Goal: Task Accomplishment & Management: Manage account settings

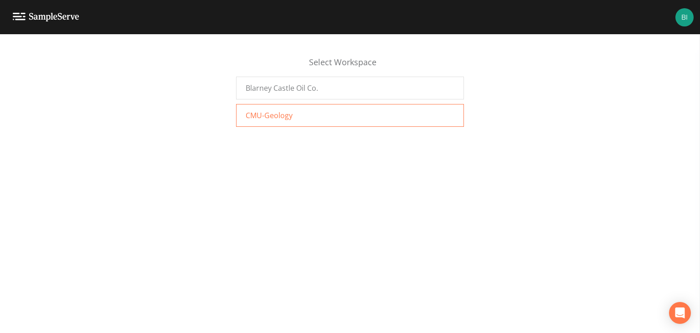
click at [276, 117] on span "CMU-Geology" at bounding box center [269, 115] width 47 height 11
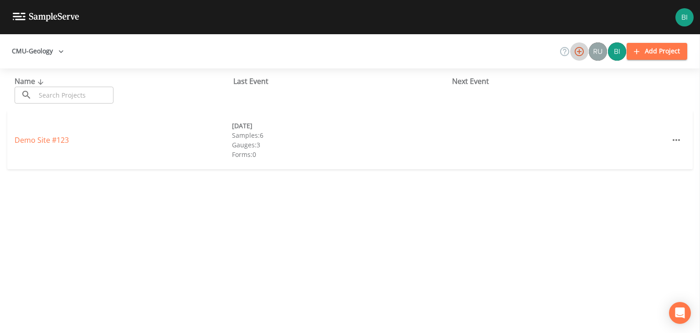
click at [581, 51] on icon "button" at bounding box center [579, 51] width 9 height 9
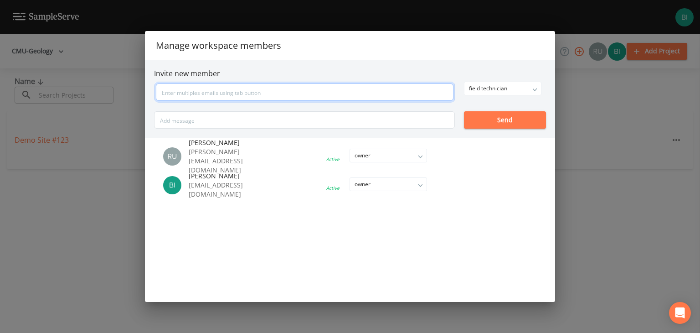
click at [168, 93] on input "text" at bounding box center [305, 91] width 298 height 17
click at [534, 88] on div "field technician" at bounding box center [503, 88] width 77 height 13
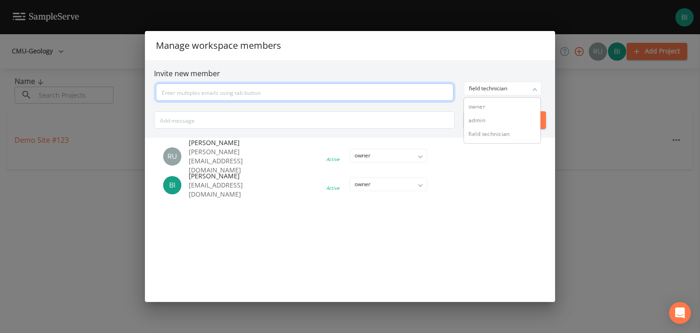
click at [165, 91] on input "text" at bounding box center [305, 91] width 298 height 17
type input "[EMAIL_ADDRESS][DOMAIN_NAME]"
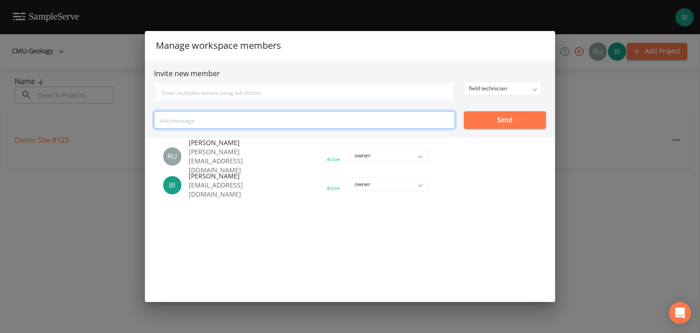
click at [166, 121] on input "text" at bounding box center [304, 119] width 301 height 17
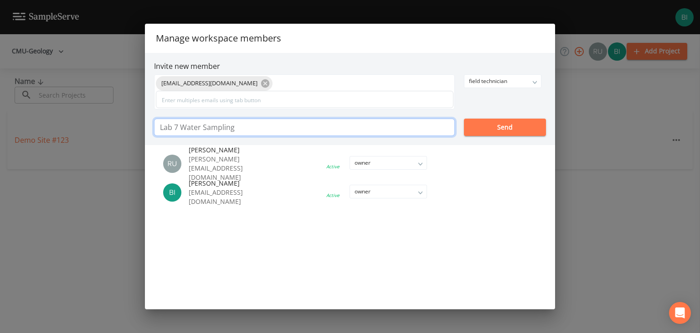
type input "Lab 7 Water Sampling"
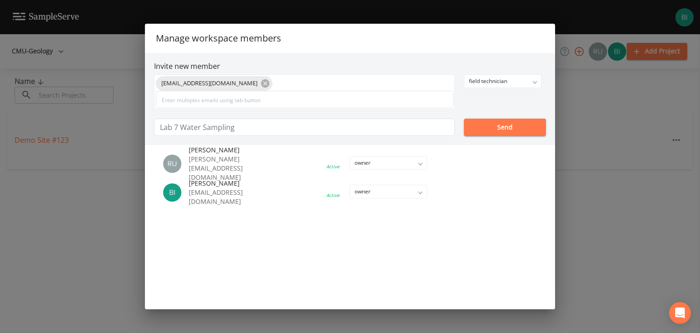
click at [505, 128] on button "Send" at bounding box center [505, 127] width 82 height 17
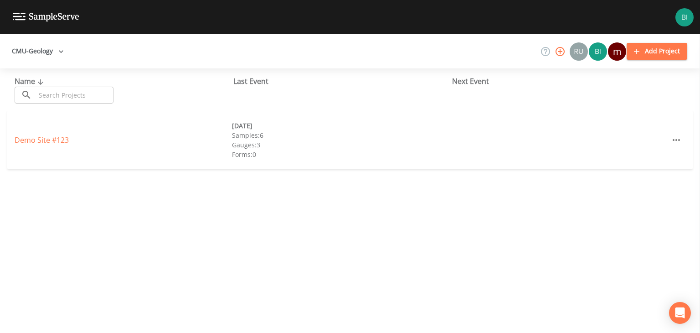
click at [562, 52] on icon "button" at bounding box center [560, 51] width 9 height 9
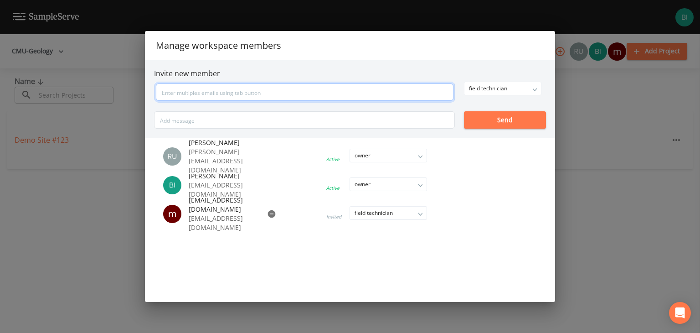
click at [164, 93] on input "text" at bounding box center [305, 91] width 298 height 17
type input "[EMAIL_ADDRESS][DOMAIN_NAME]"
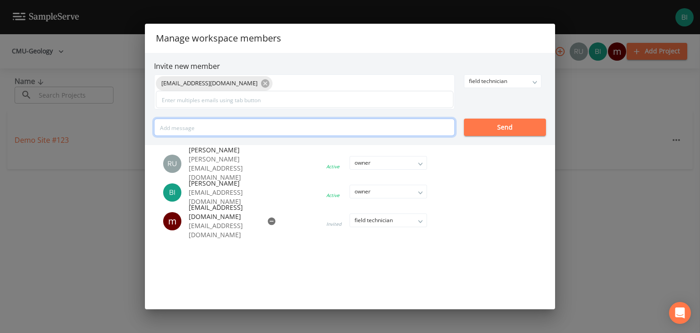
click at [179, 120] on input "text" at bounding box center [304, 127] width 301 height 17
type input "Lab 7 Water Sampling"
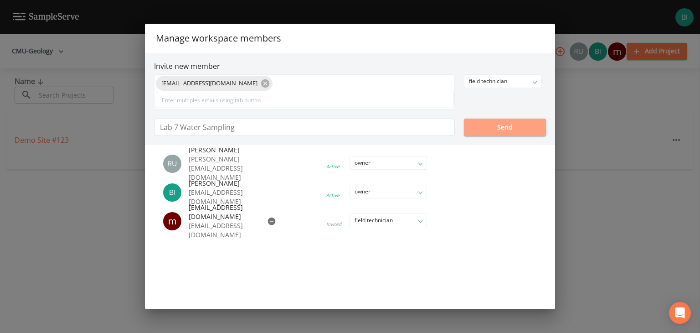
click at [511, 128] on button "Send" at bounding box center [505, 127] width 82 height 17
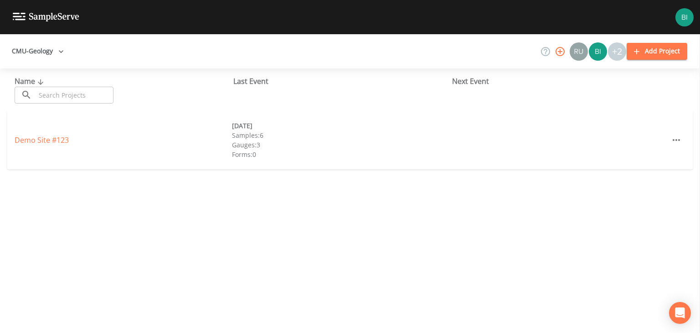
click at [561, 50] on icon "button" at bounding box center [560, 51] width 9 height 9
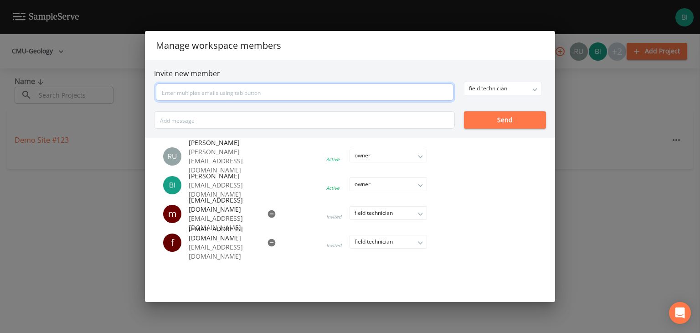
click at [173, 93] on input "text" at bounding box center [305, 91] width 298 height 17
type input "[EMAIL_ADDRESS][DOMAIN_NAME]"
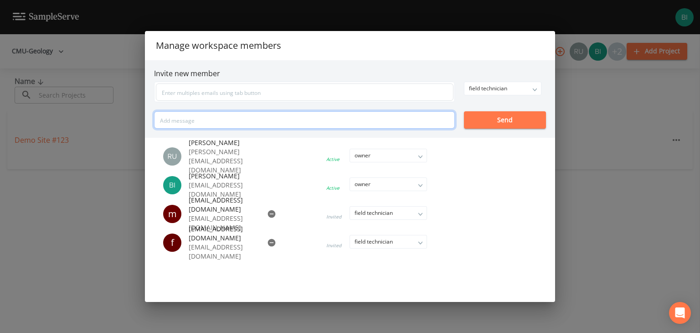
click at [174, 119] on input "text" at bounding box center [304, 119] width 301 height 17
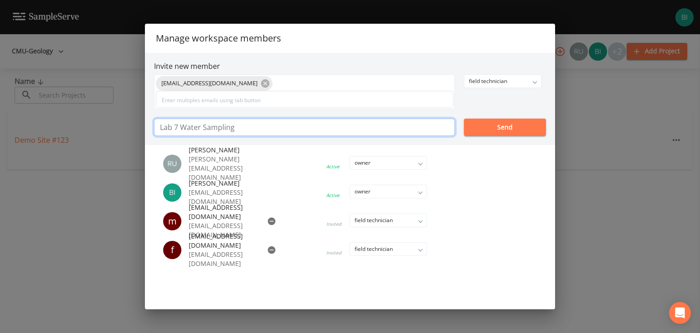
type input "Lab 7 Water Sampling"
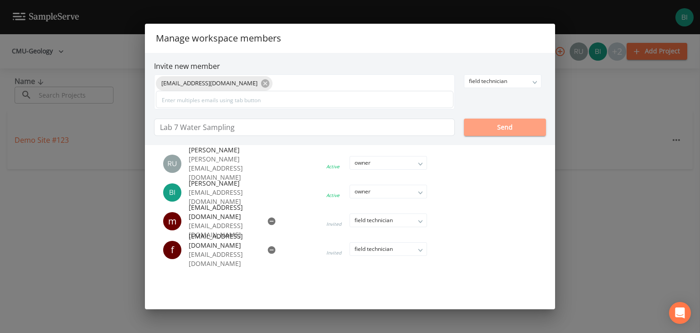
click at [508, 126] on button "Send" at bounding box center [505, 127] width 82 height 17
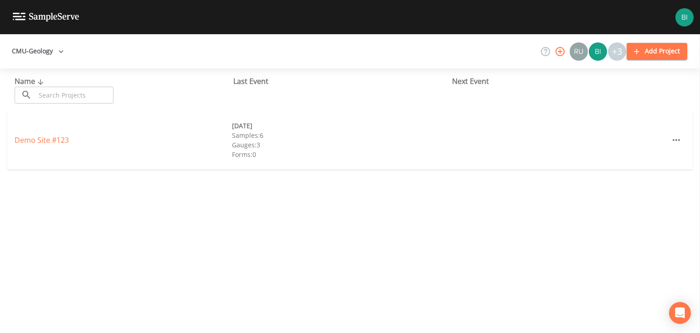
click at [561, 51] on icon "button" at bounding box center [560, 51] width 9 height 9
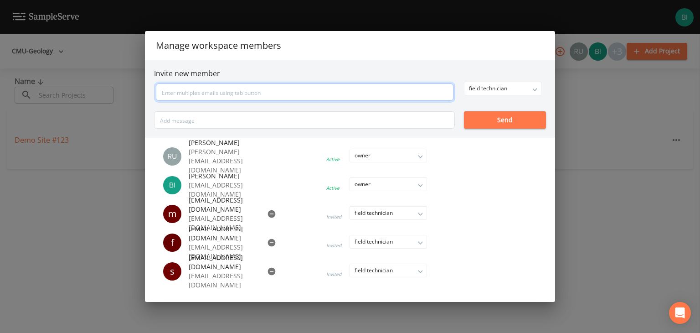
click at [176, 91] on input "text" at bounding box center [305, 91] width 298 height 17
type input "[EMAIL_ADDRESS][DOMAIN_NAME]"
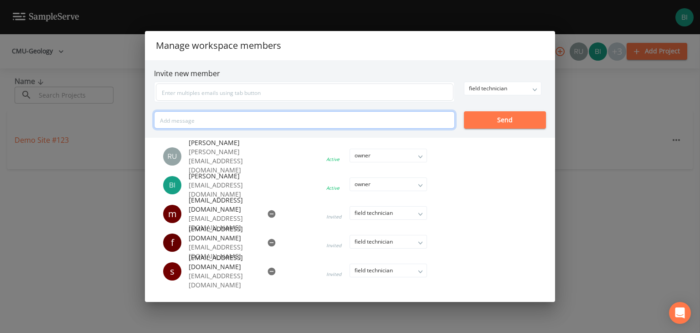
click at [181, 122] on input "text" at bounding box center [304, 119] width 301 height 17
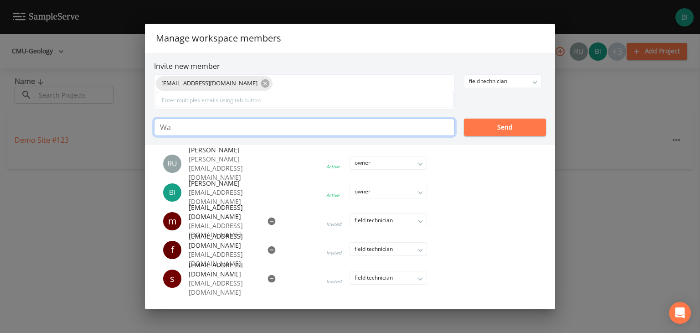
type input "W"
type input "Lab 7 Water Sampling"
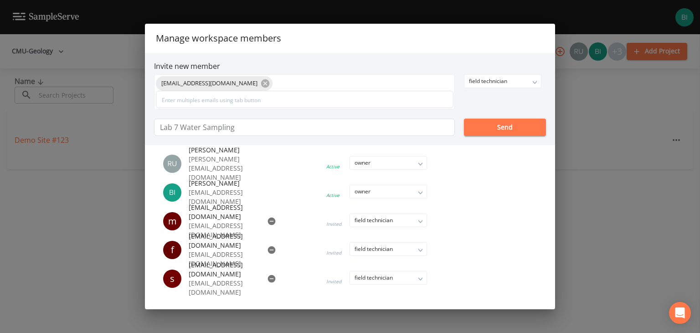
click at [502, 129] on button "Send" at bounding box center [505, 127] width 82 height 17
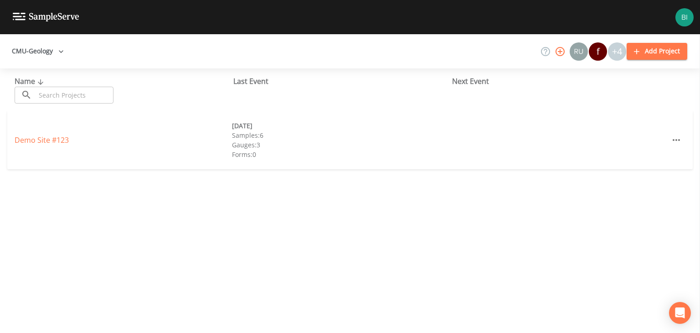
click at [561, 52] on icon "button" at bounding box center [560, 51] width 9 height 9
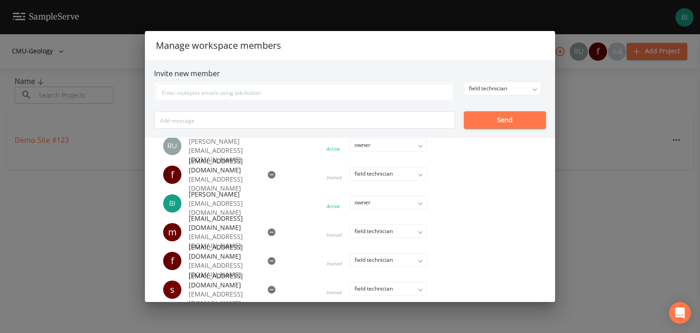
scroll to position [15, 0]
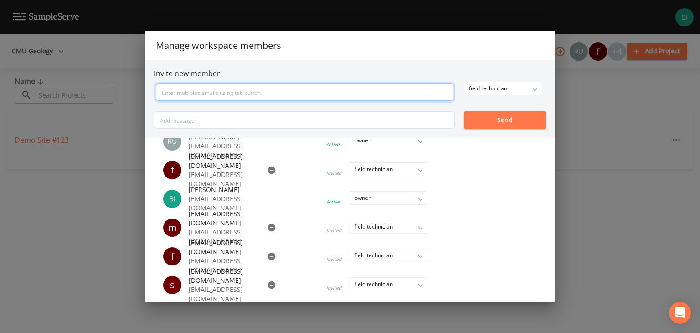
click at [181, 86] on input "text" at bounding box center [305, 91] width 298 height 17
type input "[EMAIL_ADDRESS][DOMAIN_NAME]"
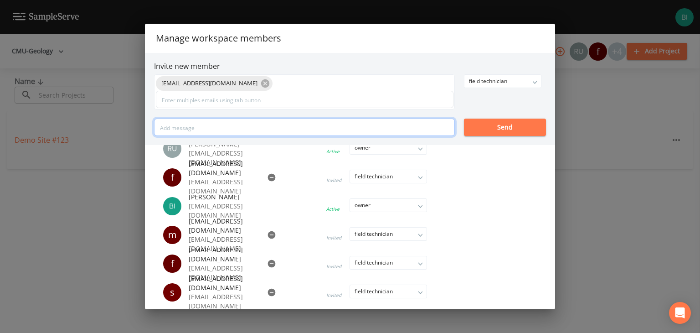
click at [184, 120] on input "text" at bounding box center [304, 127] width 301 height 17
type input "Lab 7 Water Sampling"
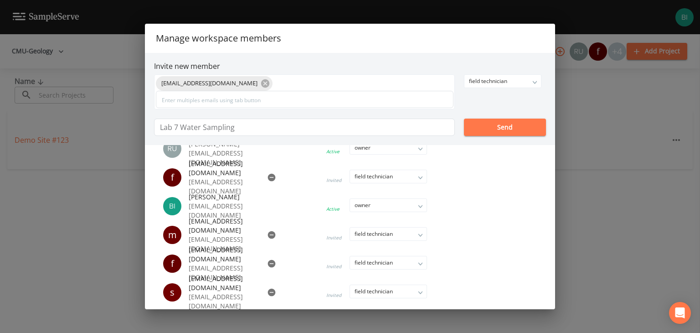
click at [508, 128] on button "Send" at bounding box center [505, 127] width 82 height 17
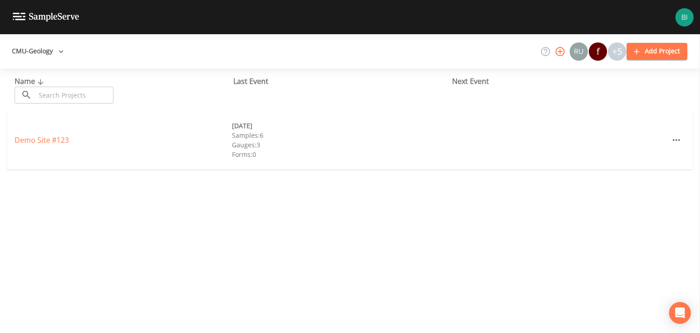
click at [562, 50] on icon "button" at bounding box center [560, 51] width 11 height 11
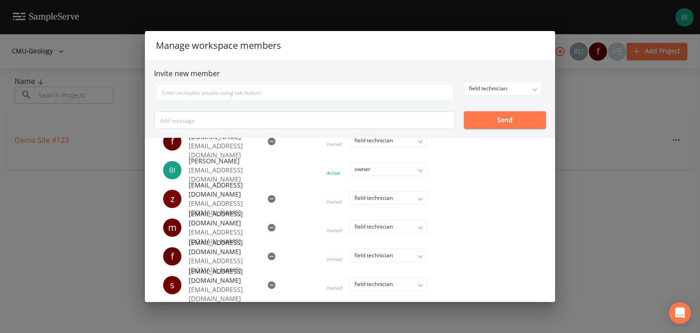
scroll to position [0, 0]
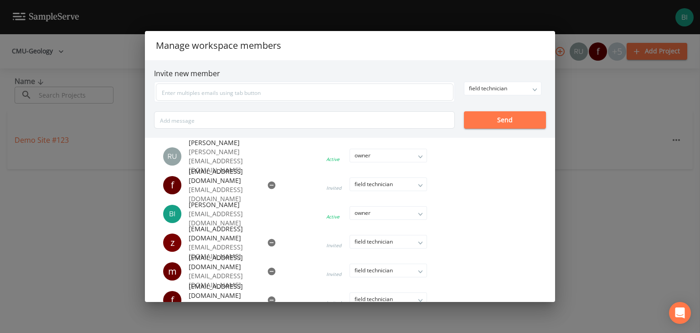
click at [126, 130] on div "Manage workspace members Invite new member field technician owner admin field t…" at bounding box center [350, 166] width 700 height 333
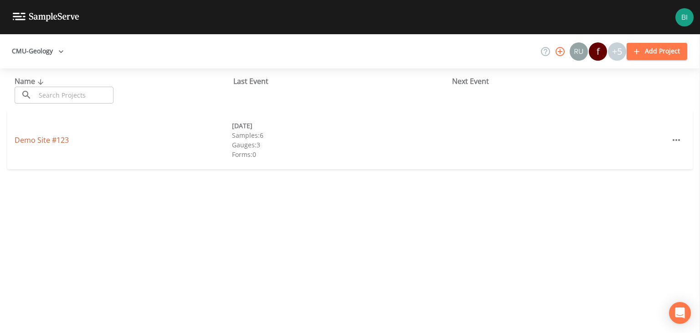
click at [39, 141] on link "Demo Site #123" at bounding box center [42, 140] width 54 height 10
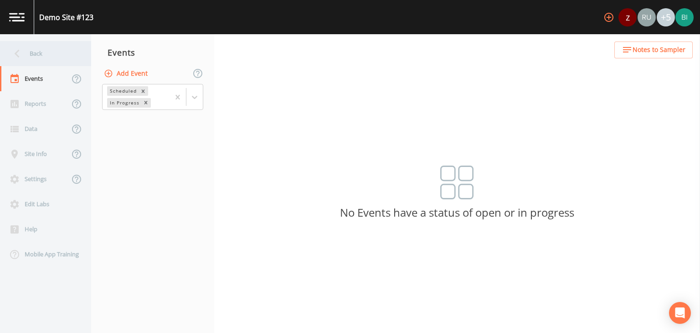
click at [36, 52] on div "Back" at bounding box center [41, 53] width 82 height 25
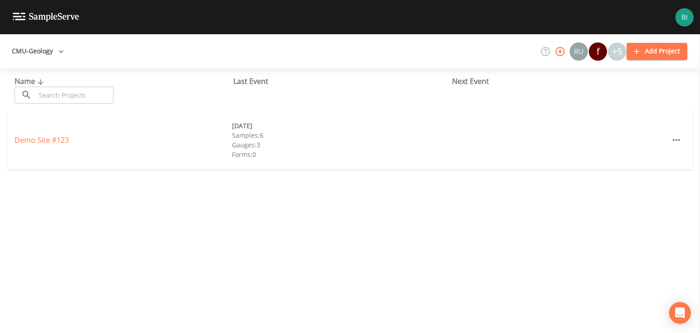
click at [663, 50] on button "Add Project" at bounding box center [657, 51] width 61 height 17
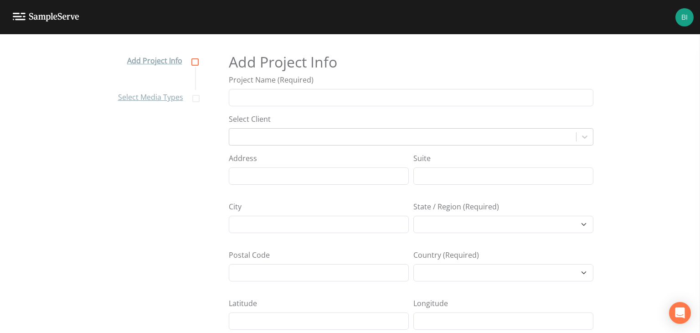
select select "[GEOGRAPHIC_DATA]/[GEOGRAPHIC_DATA]"
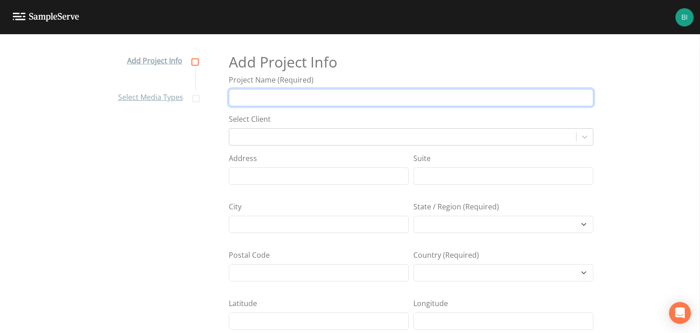
click at [259, 96] on input "Project Name (Required)" at bounding box center [411, 97] width 365 height 17
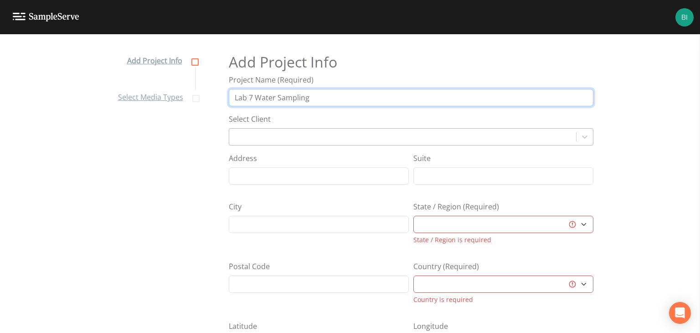
type input "Lab 7 Water Sampling"
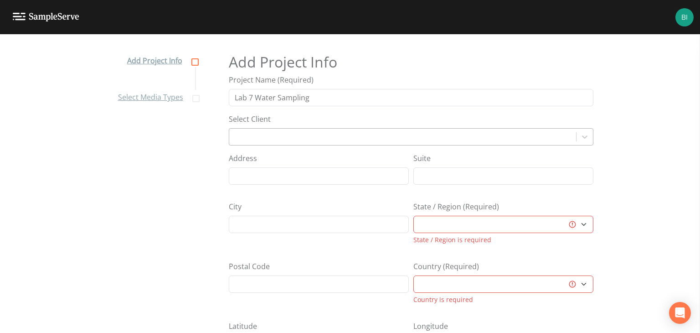
click at [269, 135] on div at bounding box center [403, 136] width 338 height 13
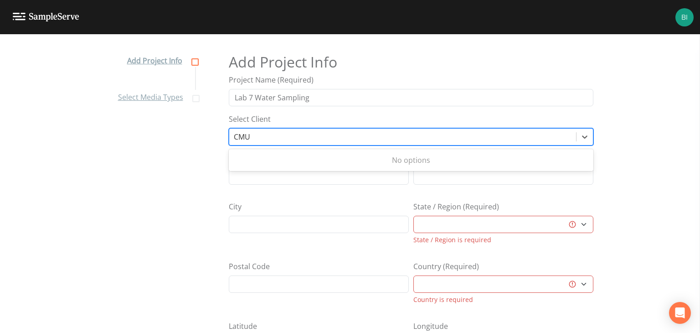
type input "CMU"
click at [254, 227] on input "City" at bounding box center [319, 224] width 180 height 17
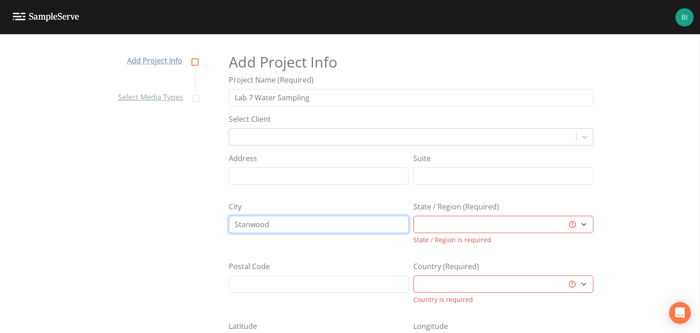
type input "Stanwood"
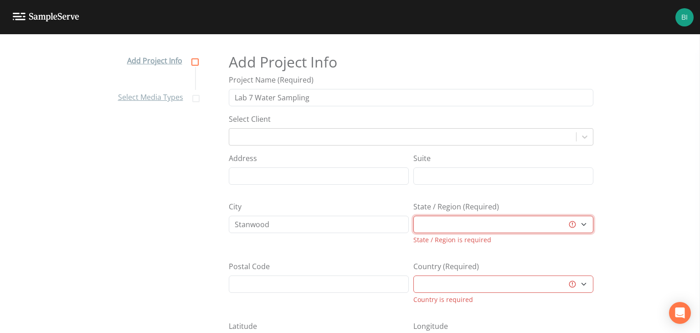
click at [447, 221] on select "[GEOGRAPHIC_DATA] [GEOGRAPHIC_DATA] [GEOGRAPHIC_DATA] [GEOGRAPHIC_DATA] [GEOGRA…" at bounding box center [504, 224] width 180 height 17
select select "47d45e13-a9d2-4a92-a30e-53aeb2a1ff48"
click at [414, 216] on select "[GEOGRAPHIC_DATA] [GEOGRAPHIC_DATA] [GEOGRAPHIC_DATA] [GEOGRAPHIC_DATA] [GEOGRA…" at bounding box center [504, 224] width 180 height 17
select select "[GEOGRAPHIC_DATA]"
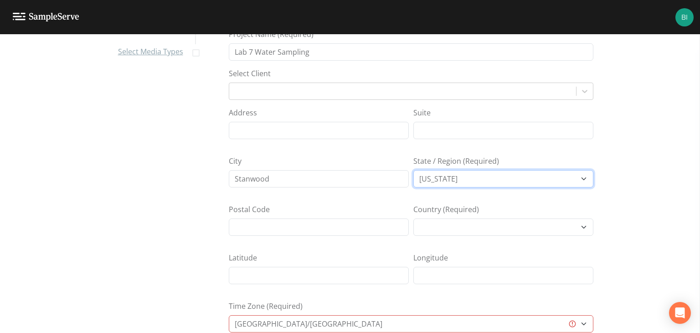
scroll to position [91, 0]
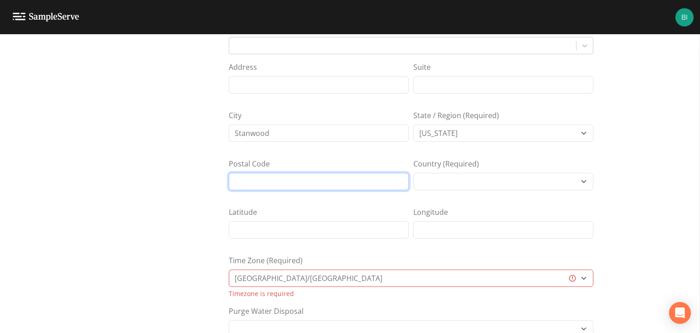
click at [241, 185] on input "Postal Code" at bounding box center [319, 181] width 180 height 17
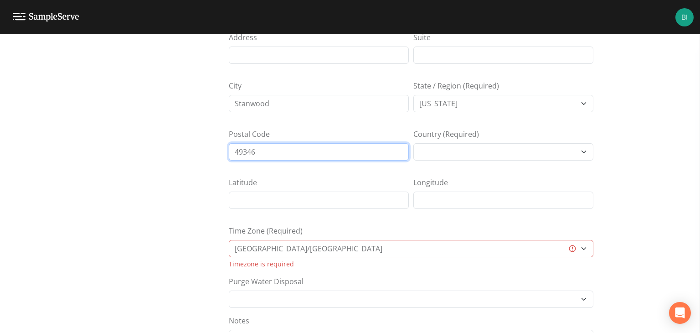
scroll to position [137, 0]
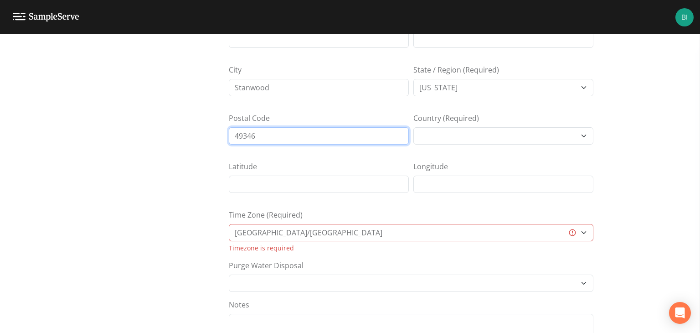
type input "49346"
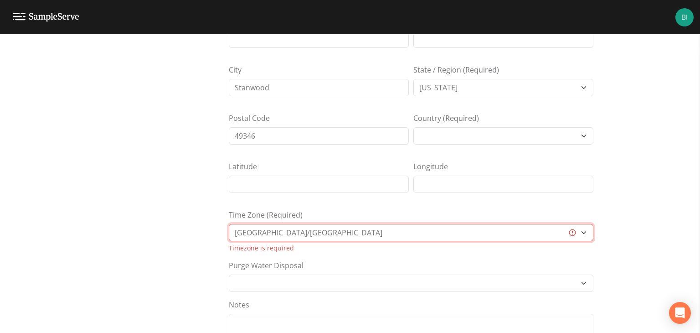
click at [244, 230] on select "[GEOGRAPHIC_DATA]/[GEOGRAPHIC_DATA] [GEOGRAPHIC_DATA]/[GEOGRAPHIC_DATA] [GEOGRA…" at bounding box center [411, 232] width 365 height 17
click at [246, 229] on select "[GEOGRAPHIC_DATA]/[GEOGRAPHIC_DATA] [GEOGRAPHIC_DATA]/[GEOGRAPHIC_DATA] [GEOGRA…" at bounding box center [411, 232] width 365 height 17
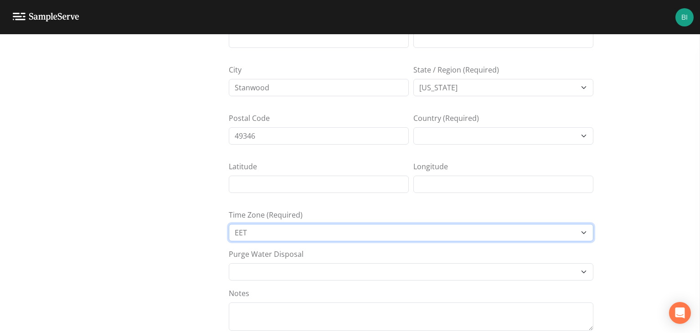
click at [244, 232] on select "[GEOGRAPHIC_DATA]/[GEOGRAPHIC_DATA] [GEOGRAPHIC_DATA]/[GEOGRAPHIC_DATA] [GEOGRA…" at bounding box center [411, 232] width 365 height 17
click at [244, 230] on select "[GEOGRAPHIC_DATA]/[GEOGRAPHIC_DATA] [GEOGRAPHIC_DATA]/[GEOGRAPHIC_DATA] [GEOGRA…" at bounding box center [411, 232] width 365 height 17
select select "EST"
click at [244, 232] on select "[GEOGRAPHIC_DATA]/[GEOGRAPHIC_DATA] [GEOGRAPHIC_DATA]/[GEOGRAPHIC_DATA] [GEOGRA…" at bounding box center [411, 232] width 365 height 17
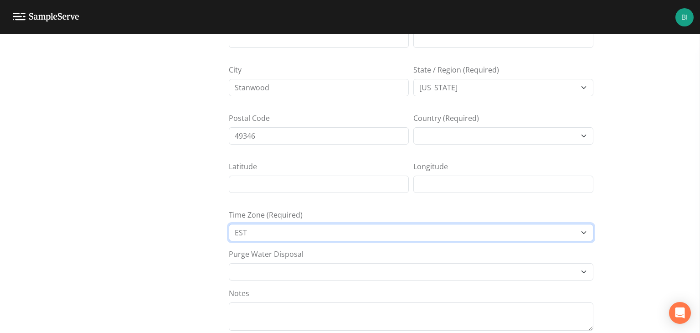
scroll to position [175, 0]
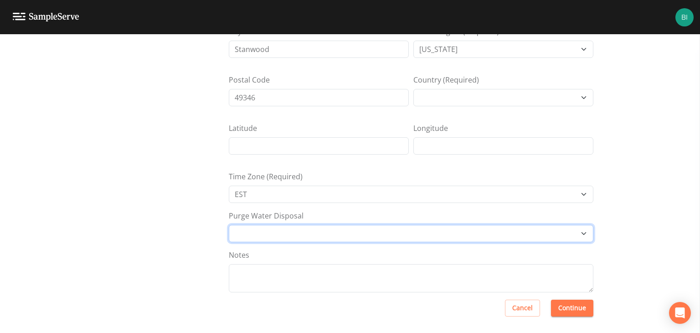
click at [242, 231] on select "Other Place in container Pour on ground" at bounding box center [411, 233] width 365 height 17
select select "Pour on ground"
click at [229, 225] on select "Other Place in container Pour on ground" at bounding box center [411, 233] width 365 height 17
click at [569, 306] on button "Continue" at bounding box center [572, 308] width 42 height 17
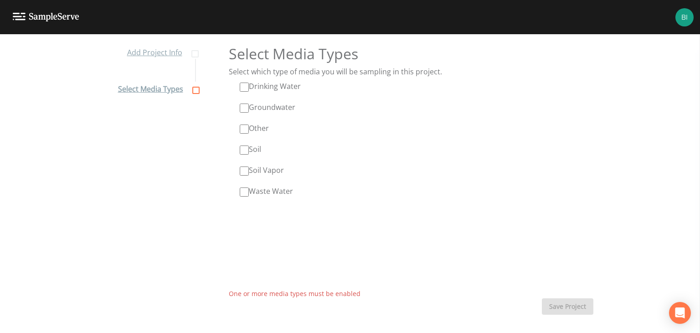
click at [243, 106] on input "Groundwater" at bounding box center [244, 108] width 9 height 9
checkbox input "true"
click at [242, 128] on input "Other" at bounding box center [244, 129] width 9 height 9
checkbox input "true"
click at [565, 306] on button "Save Project" at bounding box center [568, 306] width 52 height 17
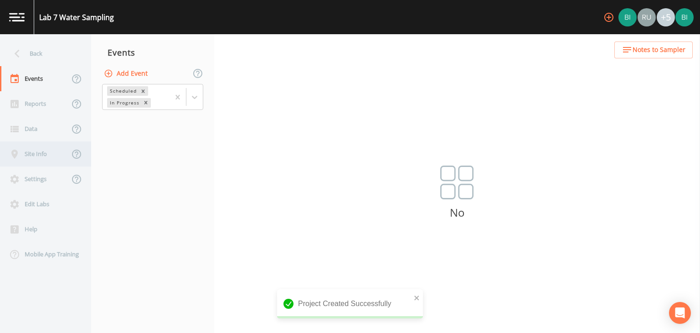
click at [32, 156] on div "Site Info" at bounding box center [34, 153] width 69 height 25
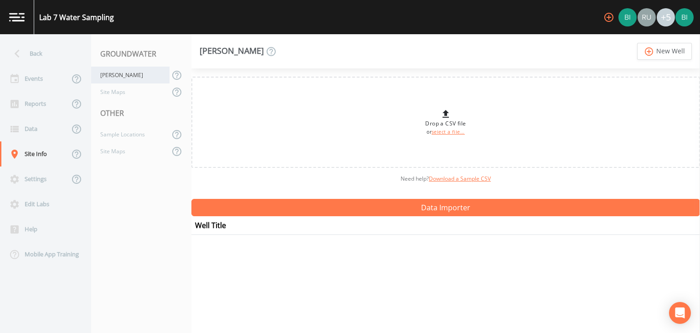
click at [108, 74] on div "[PERSON_NAME]" at bounding box center [130, 75] width 78 height 17
click at [109, 75] on div "[PERSON_NAME]" at bounding box center [130, 75] width 78 height 17
click at [663, 49] on link "add_circle_outline New Well" at bounding box center [665, 51] width 55 height 17
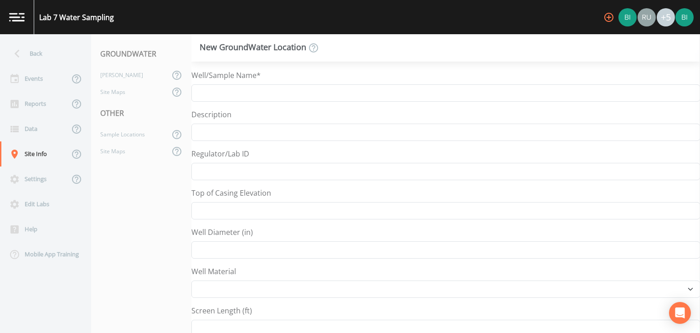
select select "Other"
click at [223, 93] on input "Well/Sample Name*" at bounding box center [446, 92] width 509 height 17
type input "MW-1"
click at [228, 133] on input "Description" at bounding box center [446, 132] width 509 height 17
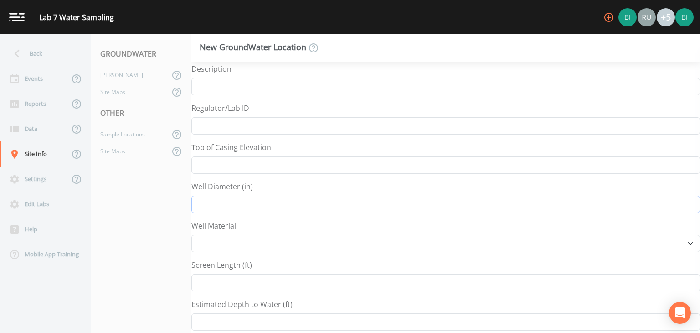
click at [217, 202] on input "Well Diameter (in)" at bounding box center [446, 204] width 509 height 17
type input "4"
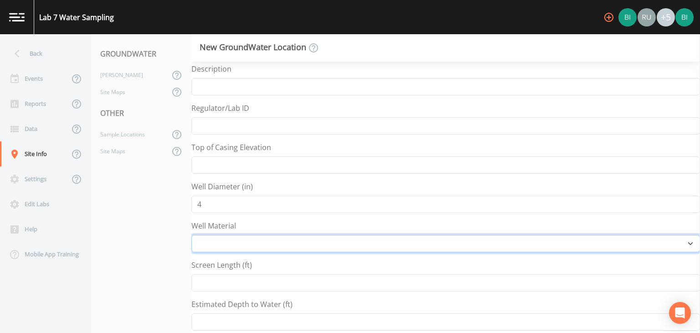
click at [211, 243] on select "Other PVC Steel" at bounding box center [446, 243] width 509 height 17
select select "PVC"
click at [192, 235] on select "Other PVC Steel" at bounding box center [446, 243] width 509 height 17
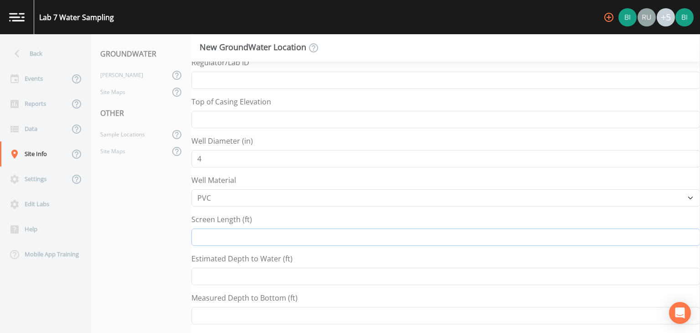
click at [206, 235] on input "Screen Length (ft)" at bounding box center [446, 236] width 509 height 17
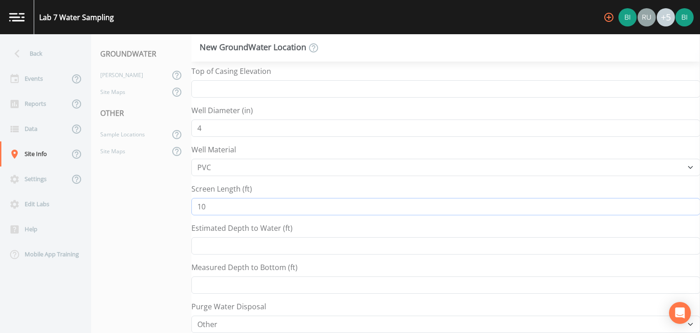
scroll to position [137, 0]
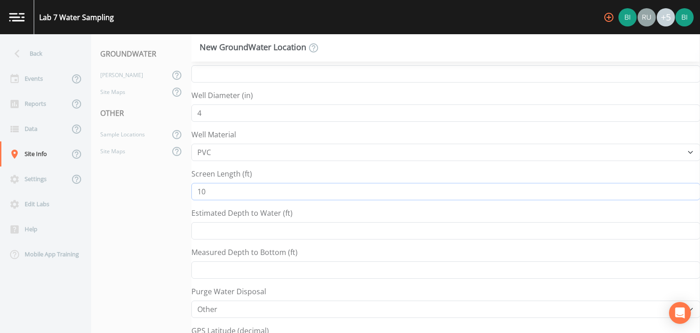
type input "10"
click at [202, 230] on input "Estimated Depth to Water (ft)" at bounding box center [446, 230] width 509 height 17
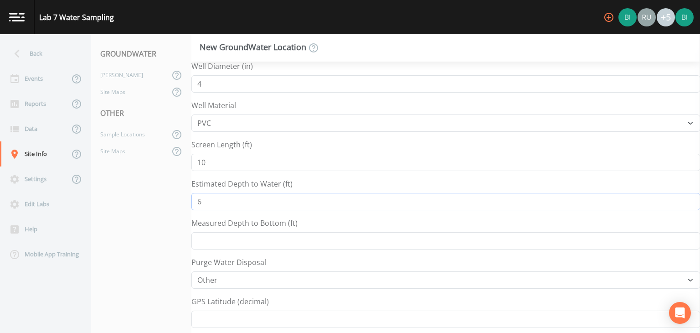
scroll to position [182, 0]
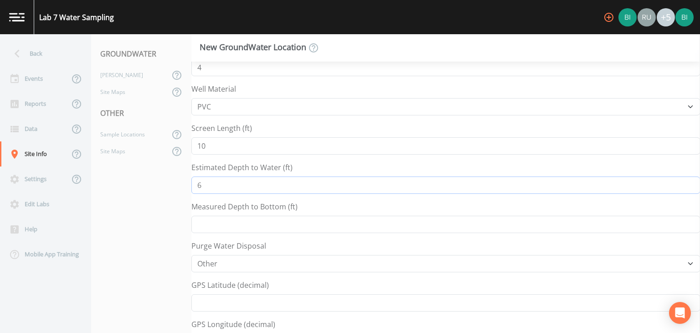
type input "6"
click at [210, 223] on input "Measured Depth to Bottom (ft)" at bounding box center [446, 224] width 509 height 17
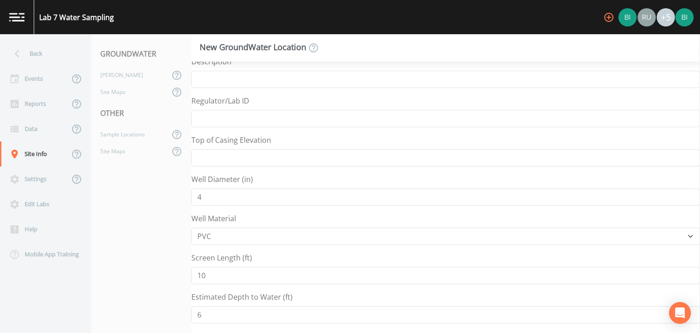
scroll to position [46, 0]
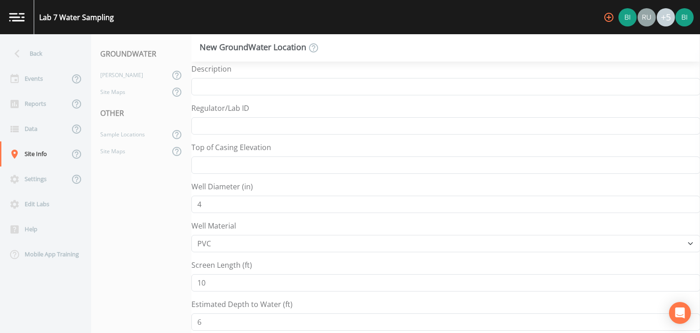
type input "40"
click at [200, 166] on input "Top of Casing Elevation" at bounding box center [446, 164] width 509 height 17
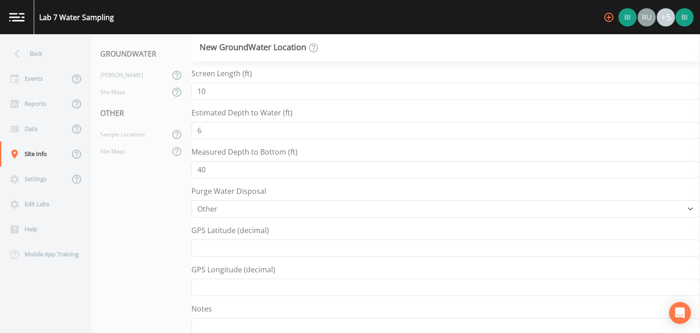
scroll to position [283, 0]
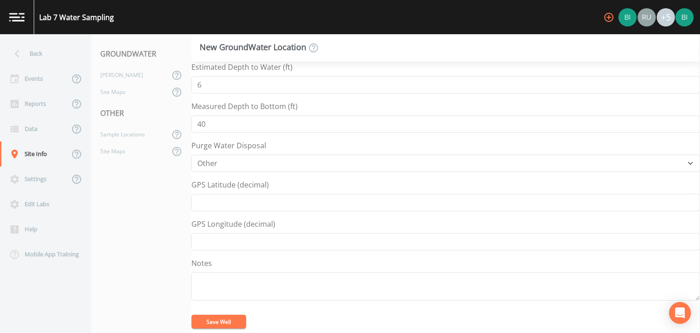
type input "800"
click at [209, 318] on button "Save Well" at bounding box center [219, 322] width 55 height 14
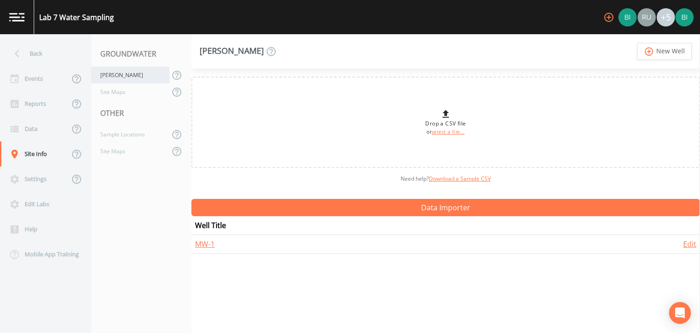
click at [104, 75] on div "[PERSON_NAME]" at bounding box center [130, 75] width 78 height 17
click at [667, 49] on link "add_circle_outline New Well" at bounding box center [665, 51] width 55 height 17
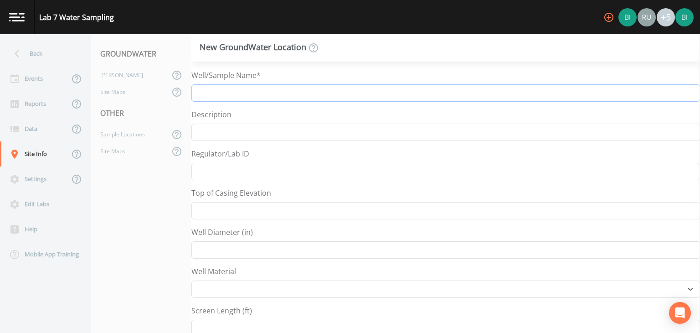
click at [228, 90] on input "Well/Sample Name*" at bounding box center [446, 92] width 509 height 17
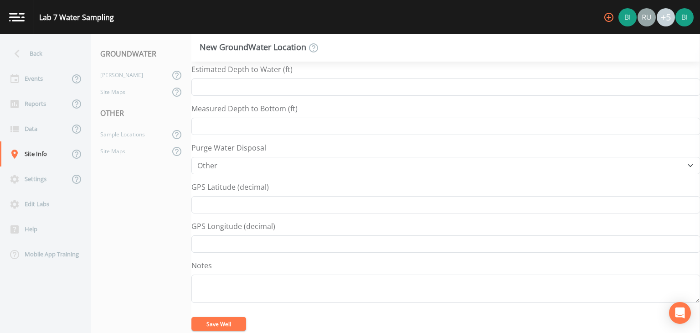
scroll to position [283, 0]
type input "[PERSON_NAME]'s Pond"
click at [214, 317] on button "Save Well" at bounding box center [219, 322] width 55 height 14
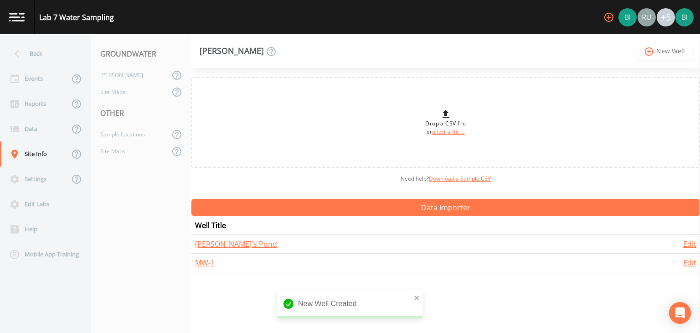
click at [670, 51] on link "add_circle_outline New Well" at bounding box center [665, 51] width 55 height 17
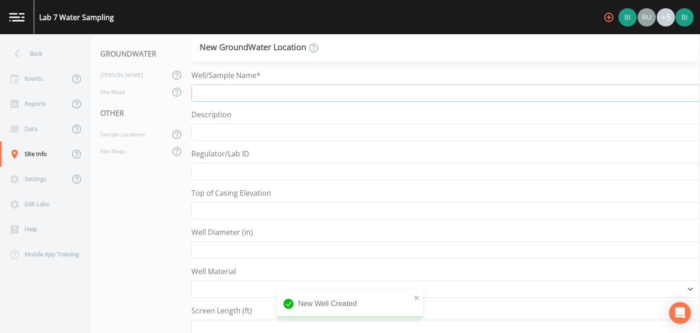
click at [215, 93] on input "Well/Sample Name*" at bounding box center [446, 92] width 509 height 17
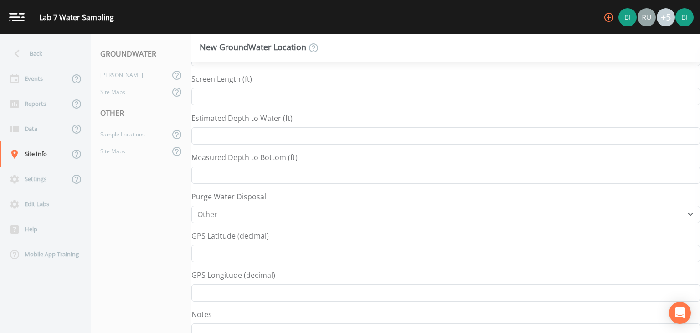
scroll to position [283, 0]
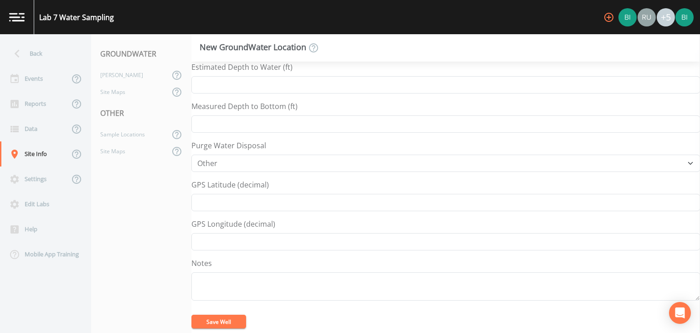
type input "[GEOGRAPHIC_DATA]"
click at [220, 316] on button "Save Well" at bounding box center [219, 322] width 55 height 14
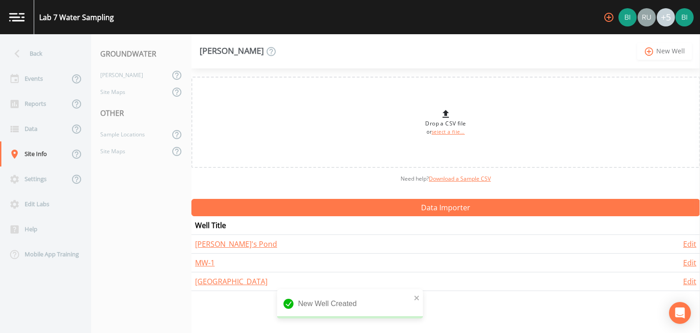
click at [670, 50] on link "add_circle_outline New Well" at bounding box center [665, 51] width 55 height 17
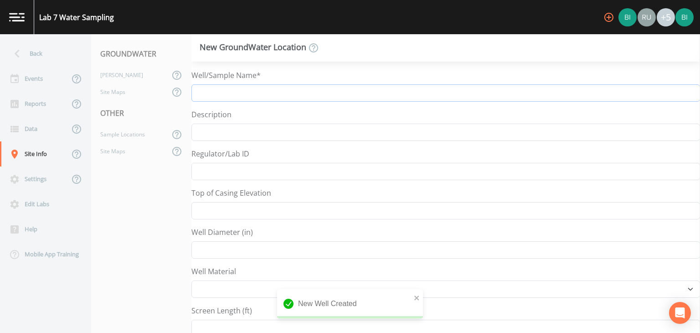
click at [217, 89] on input "Well/Sample Name*" at bounding box center [446, 92] width 509 height 17
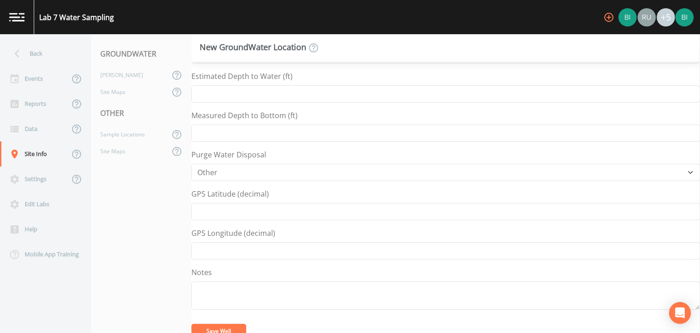
scroll to position [283, 0]
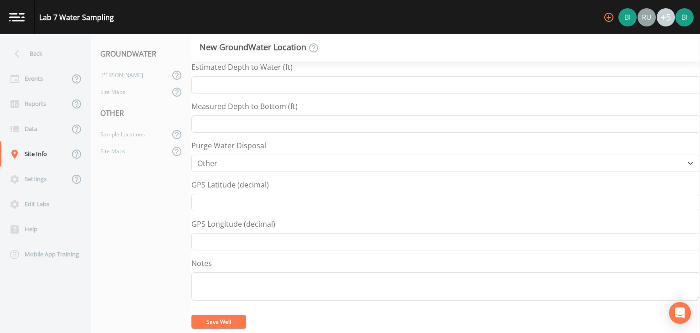
type input "Little Muskegon river"
click at [212, 320] on button "Save Well" at bounding box center [219, 322] width 55 height 14
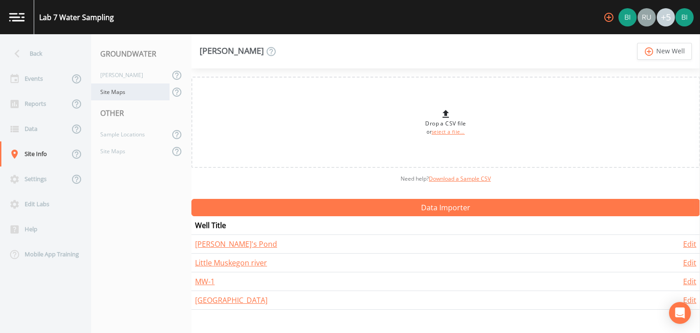
click at [113, 93] on div "Site Maps" at bounding box center [130, 91] width 78 height 17
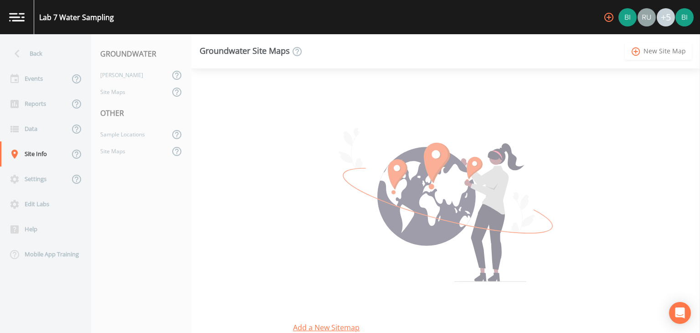
click at [660, 50] on link "add_circle_outline New Site Map" at bounding box center [658, 51] width 67 height 17
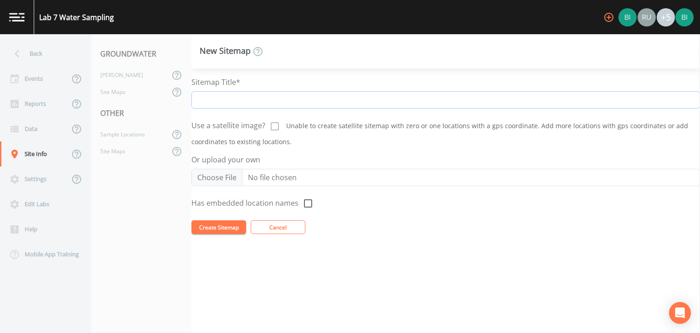
click at [210, 100] on input "Sitemap Title*" at bounding box center [446, 99] width 509 height 17
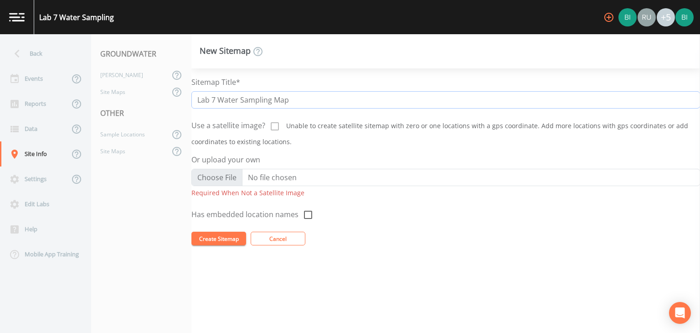
type input "Lab 7 Water Sampling Map"
click at [215, 177] on input "Or upload your own" at bounding box center [446, 177] width 509 height 17
type input "C:\fakepath\Water Sampling Map Mecosta.png"
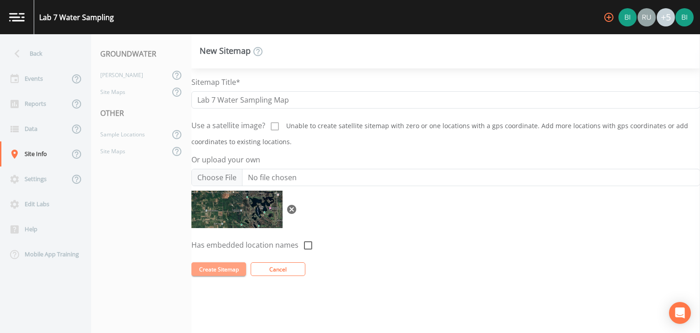
click at [218, 269] on button "Create Sitemap" at bounding box center [219, 269] width 55 height 14
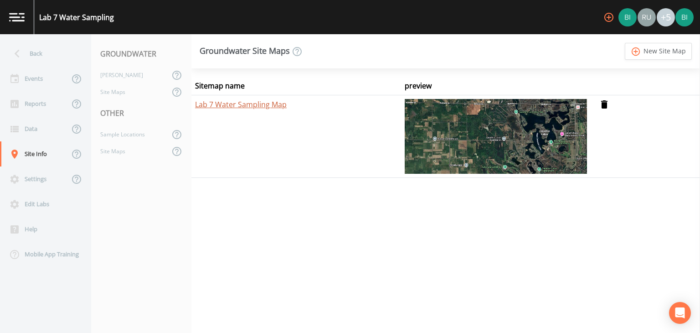
click at [228, 106] on link "Lab 7 Water Sampling Map" at bounding box center [241, 104] width 92 height 10
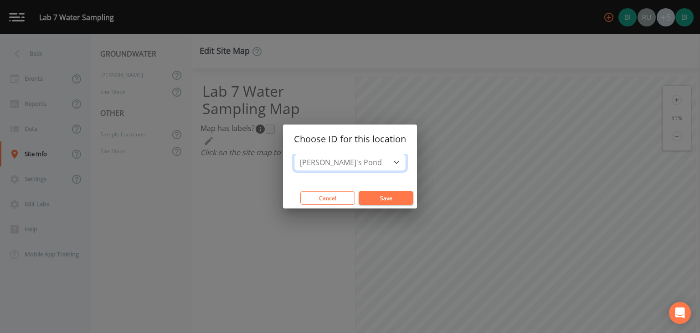
click at [364, 170] on select "[PERSON_NAME]'s Pond Little Muskegon river MW-1 [GEOGRAPHIC_DATA]" at bounding box center [350, 162] width 112 height 17
click at [294, 154] on select "[PERSON_NAME]'s Pond Little Muskegon river MW-1 [GEOGRAPHIC_DATA]" at bounding box center [350, 162] width 112 height 17
click at [389, 197] on button "Save" at bounding box center [386, 198] width 55 height 14
click at [397, 161] on select "Little Muskegon river MW-1 [GEOGRAPHIC_DATA]" at bounding box center [350, 162] width 112 height 17
select select "c14d9324-becb-4ea0-98f1-e3e32f7d7f7a"
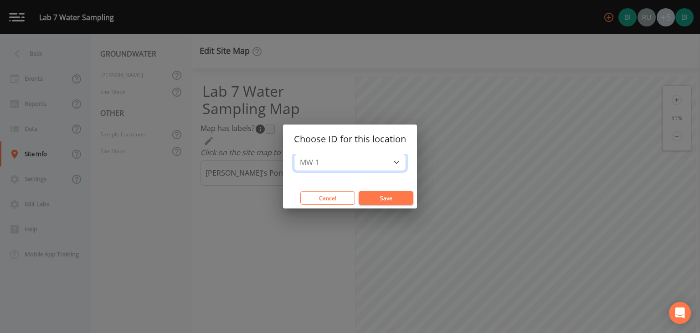
click at [294, 154] on select "Little Muskegon river MW-1 [GEOGRAPHIC_DATA]" at bounding box center [350, 162] width 112 height 17
click at [388, 197] on button "Save" at bounding box center [386, 198] width 55 height 14
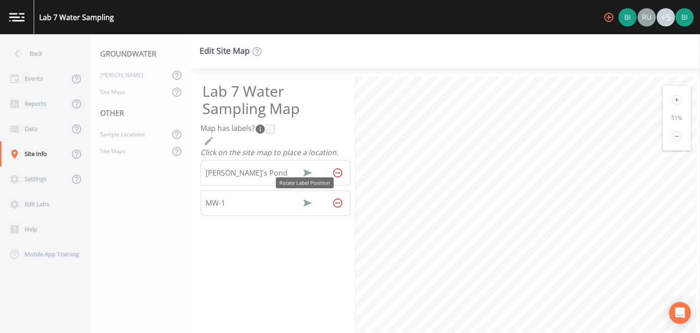
click at [304, 202] on icon "Rotate Label Position" at bounding box center [308, 203] width 9 height 7
click at [304, 202] on icon "Rotate Label Position" at bounding box center [307, 203] width 11 height 11
click at [305, 202] on icon "Rotate Label Position" at bounding box center [308, 203] width 7 height 9
click at [304, 202] on icon "Rotate Label Position" at bounding box center [307, 203] width 11 height 11
click at [304, 202] on icon "Rotate Label Position" at bounding box center [307, 203] width 9 height 7
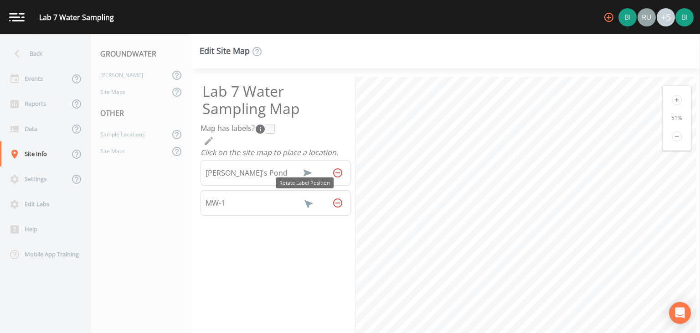
click at [304, 202] on icon "Rotate Label Position" at bounding box center [307, 202] width 11 height 11
click at [304, 172] on icon "Rotate Label Position" at bounding box center [308, 173] width 9 height 7
click at [304, 172] on icon "Rotate Label Position" at bounding box center [307, 173] width 11 height 11
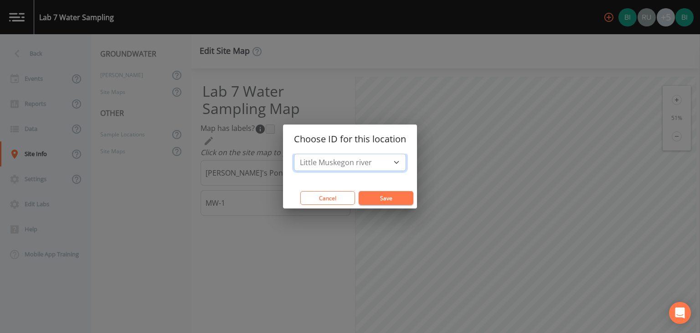
click at [397, 161] on select "Little Muskegon river [GEOGRAPHIC_DATA]" at bounding box center [350, 162] width 112 height 17
select select "e9489f66-7575-4bfd-a8af-cf08b85e2702"
click at [294, 154] on select "Little Muskegon river [GEOGRAPHIC_DATA]" at bounding box center [350, 162] width 112 height 17
click at [378, 197] on button "Save" at bounding box center [386, 198] width 55 height 14
click at [384, 197] on button "Save" at bounding box center [386, 198] width 55 height 14
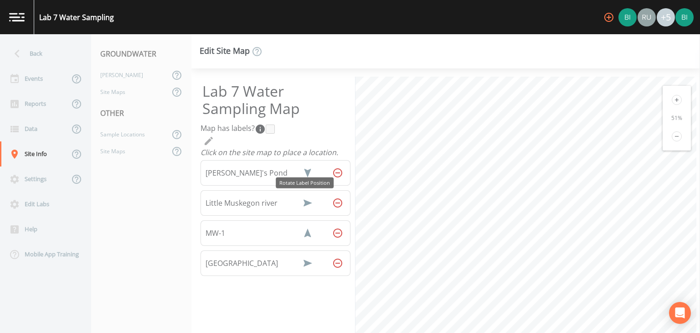
click at [304, 202] on icon "Rotate Label Position" at bounding box center [308, 203] width 9 height 7
click at [303, 202] on icon "Rotate Label Position" at bounding box center [307, 203] width 11 height 11
click at [305, 202] on icon "Rotate Label Position" at bounding box center [308, 203] width 7 height 9
click at [304, 201] on icon "Rotate Label Position" at bounding box center [307, 203] width 11 height 11
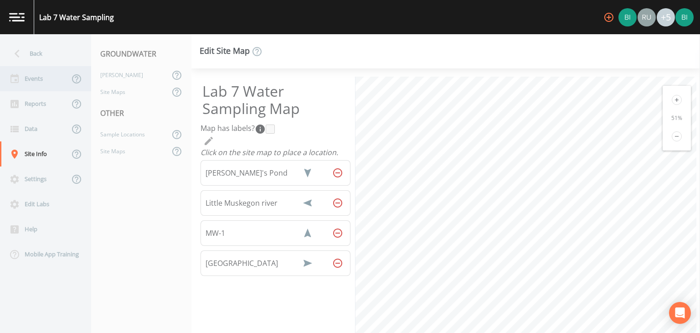
click at [28, 79] on div "Events" at bounding box center [34, 78] width 69 height 25
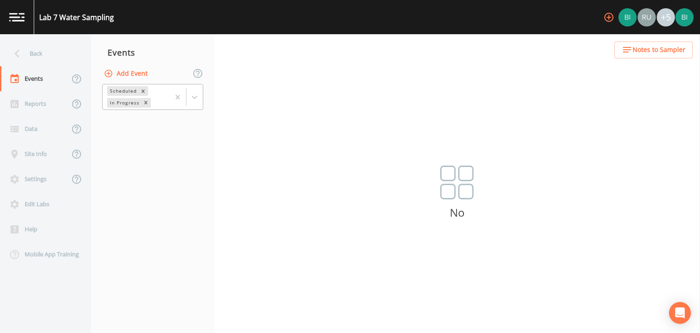
click at [121, 91] on div "Scheduled" at bounding box center [122, 91] width 31 height 10
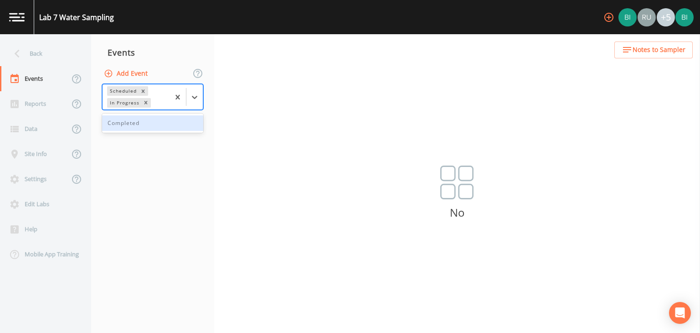
click at [130, 73] on button "Add Event" at bounding box center [126, 73] width 49 height 17
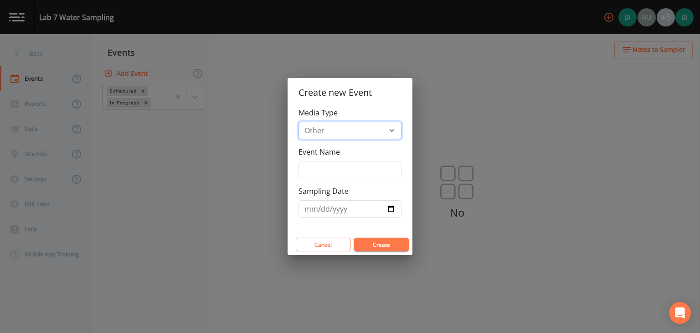
click at [392, 128] on select "Groundwater Other" at bounding box center [350, 130] width 103 height 17
select select "ground_water"
click at [299, 122] on select "Groundwater Other" at bounding box center [350, 130] width 103 height 17
click at [305, 169] on input "Event Name" at bounding box center [350, 169] width 103 height 17
type input "Lab 7 Water Sampling"
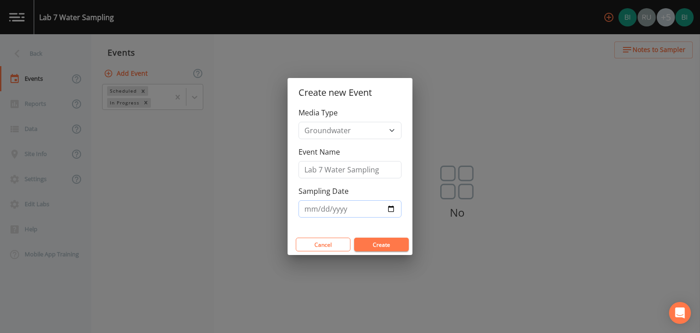
click at [394, 208] on input "Sampling Date" at bounding box center [350, 208] width 103 height 17
type input "[DATE]"
click at [377, 243] on button "Create" at bounding box center [381, 245] width 55 height 14
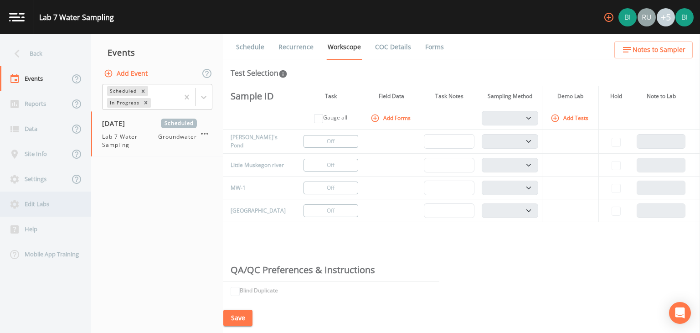
click at [31, 205] on div "Edit Labs" at bounding box center [41, 204] width 82 height 25
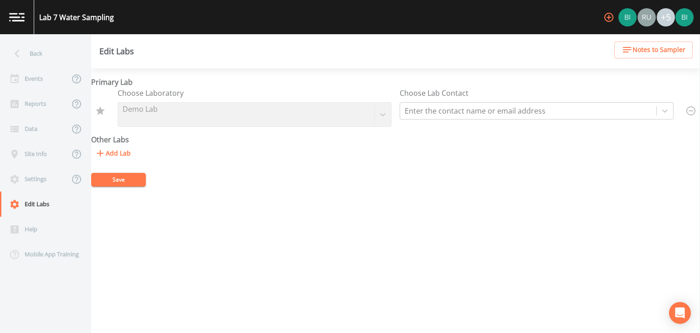
click at [112, 154] on button "Add Lab" at bounding box center [112, 153] width 43 height 17
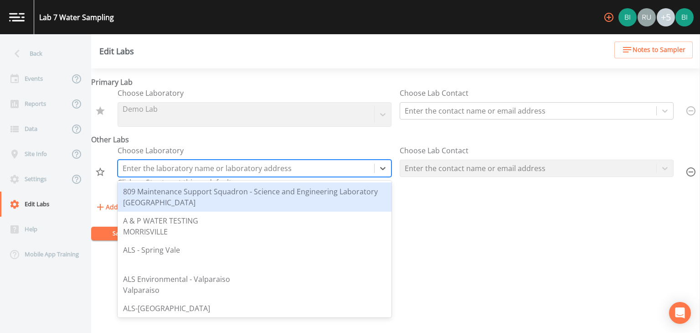
click at [133, 167] on div at bounding box center [246, 168] width 247 height 13
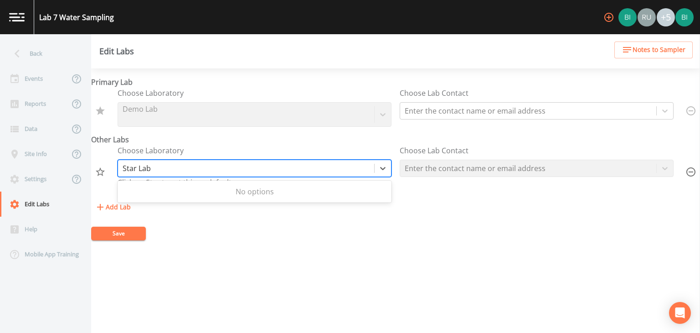
type input "Star Lab"
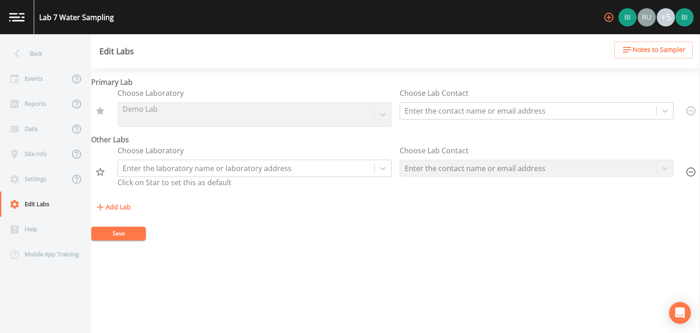
click at [297, 228] on form "Primary Lab Choose Laboratory Demo Lab Choose Lab Contact Enter the contact nam…" at bounding box center [395, 159] width 609 height 164
click at [132, 166] on div at bounding box center [246, 168] width 247 height 13
click at [435, 210] on div "Add Lab" at bounding box center [395, 207] width 609 height 17
click at [28, 75] on div "Events" at bounding box center [34, 78] width 69 height 25
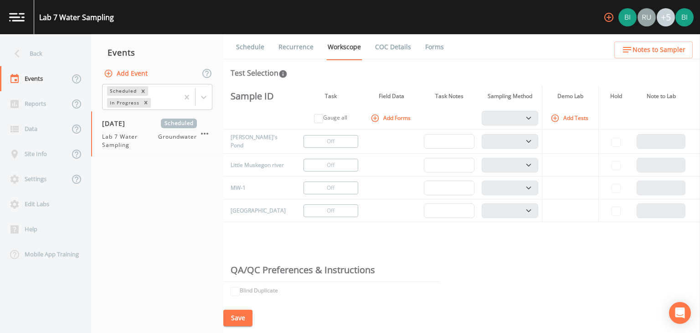
click at [570, 119] on button "Add Tests" at bounding box center [570, 117] width 43 height 15
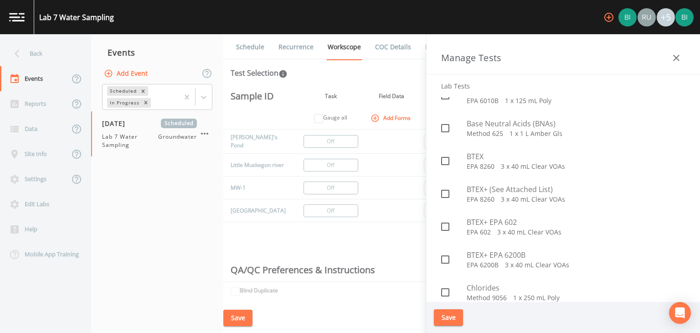
scroll to position [228, 0]
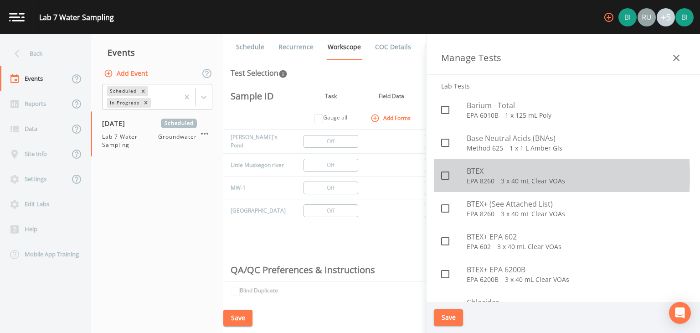
click at [445, 176] on icon at bounding box center [445, 175] width 11 height 11
checkbox input "true"
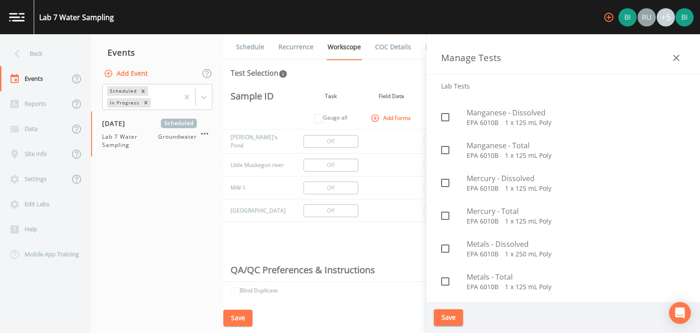
scroll to position [1186, 0]
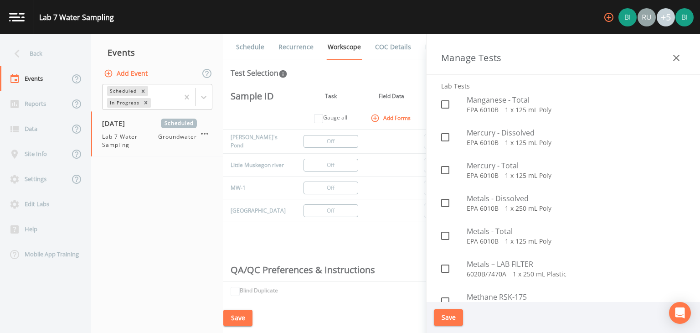
click at [445, 235] on icon at bounding box center [445, 235] width 11 height 11
checkbox input "true"
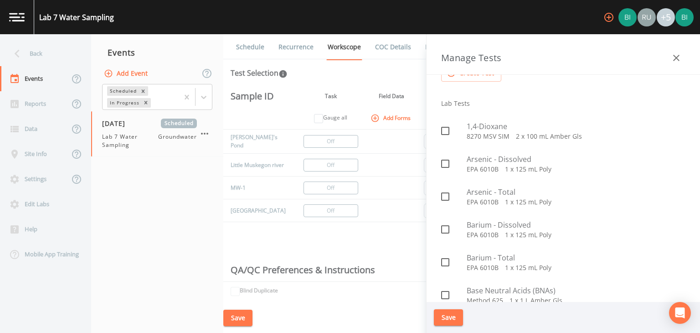
scroll to position [0, 0]
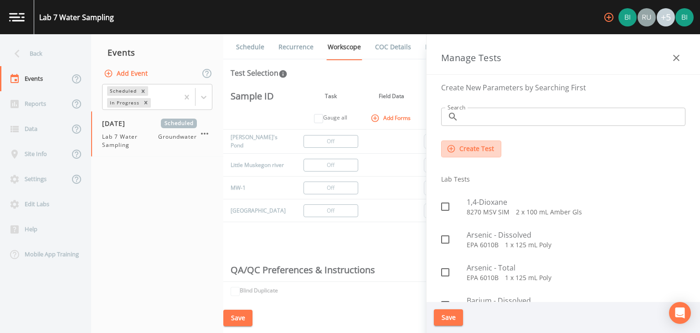
click at [472, 150] on button "Create Test" at bounding box center [471, 148] width 60 height 17
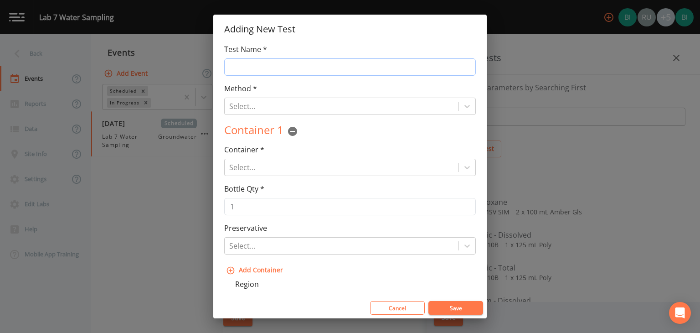
click at [241, 67] on input "Test Name *" at bounding box center [350, 66] width 252 height 17
type input "BTEX"
click at [238, 104] on div at bounding box center [341, 106] width 225 height 13
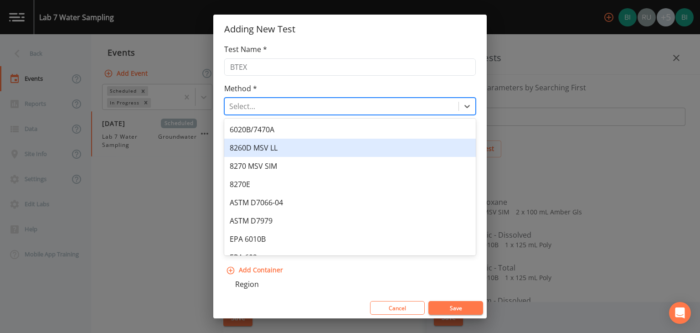
click at [243, 148] on div "8260D MSV LL" at bounding box center [350, 148] width 252 height 18
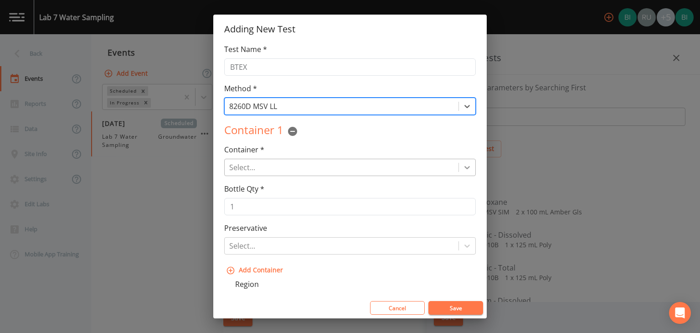
click at [465, 164] on icon at bounding box center [467, 167] width 9 height 9
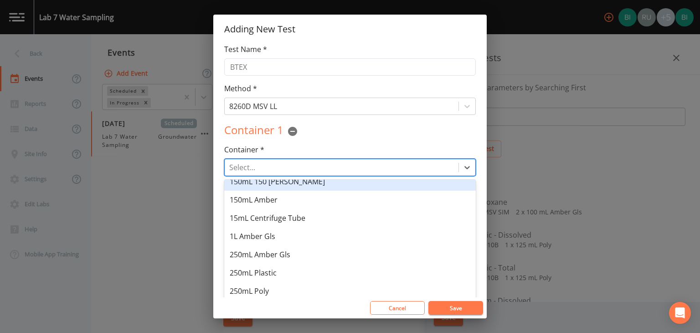
scroll to position [91, 0]
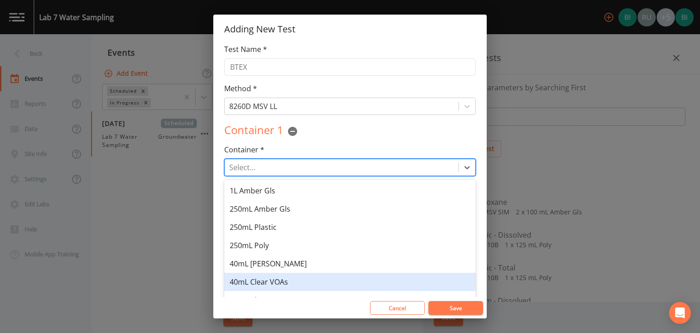
click at [259, 281] on div "40mL Clear VOAs" at bounding box center [350, 282] width 252 height 18
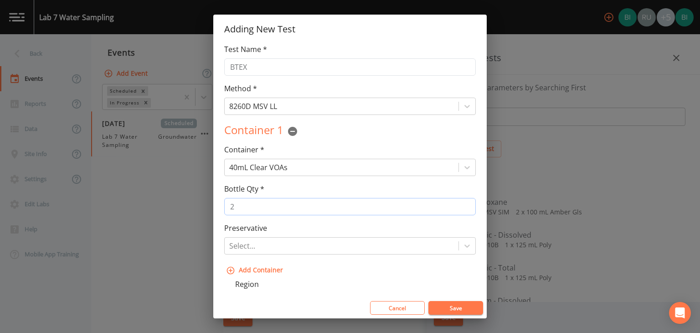
type input "2"
click at [463, 203] on input "2" at bounding box center [350, 206] width 252 height 17
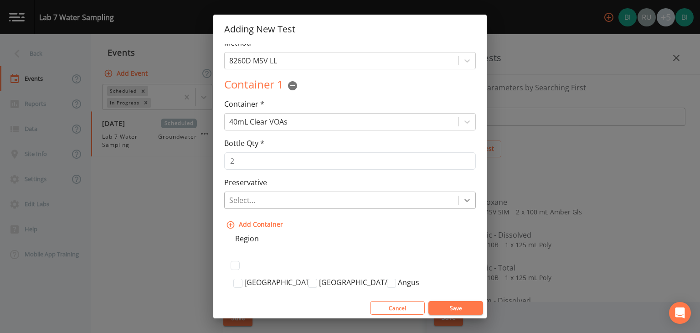
click at [465, 199] on icon at bounding box center [467, 200] width 9 height 9
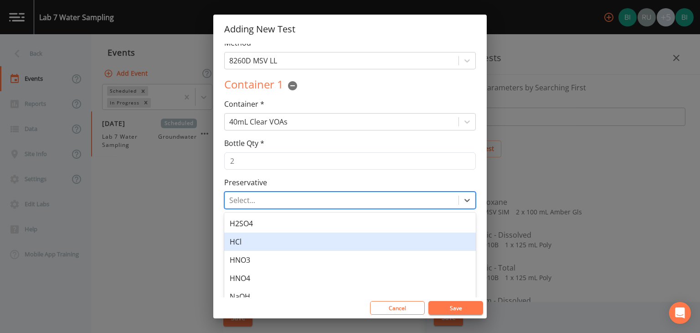
click at [413, 240] on div "HCl" at bounding box center [350, 242] width 252 height 18
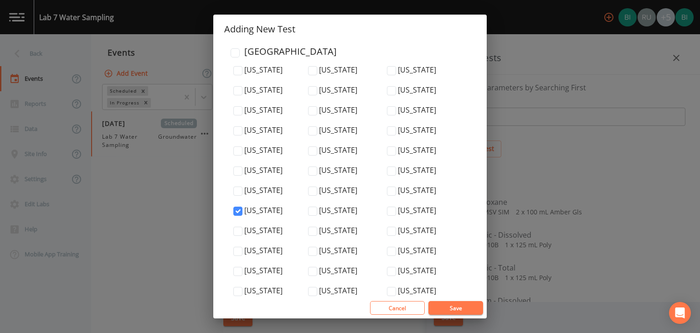
scroll to position [3132, 0]
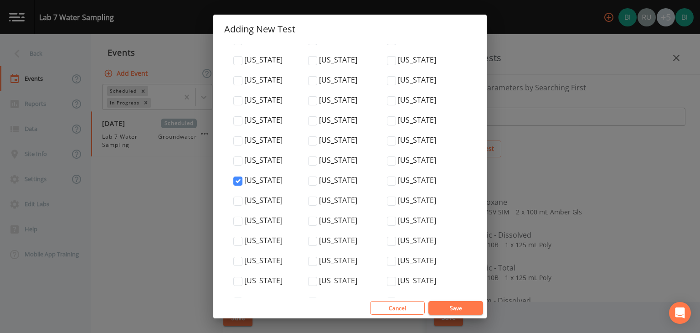
click at [458, 307] on button "Save" at bounding box center [456, 308] width 55 height 14
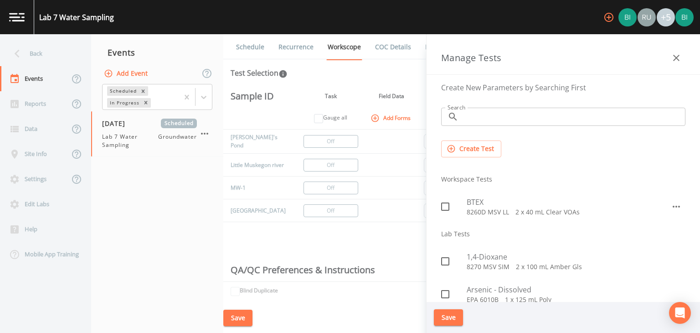
click at [443, 206] on icon at bounding box center [445, 206] width 11 height 11
checkbox input "true"
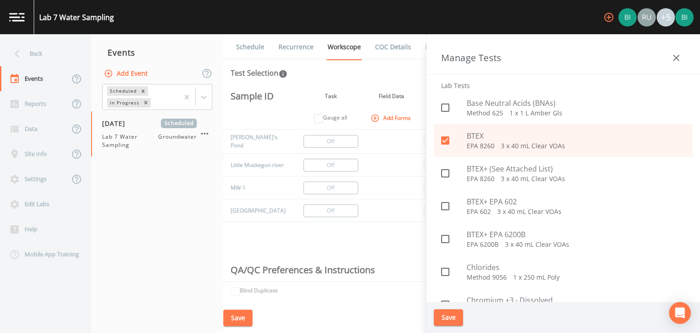
scroll to position [319, 0]
click at [443, 136] on input "checkbox" at bounding box center [440, 134] width 9 height 9
checkbox input "false"
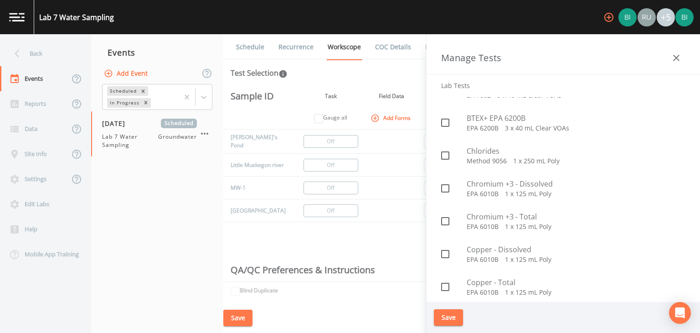
scroll to position [456, 0]
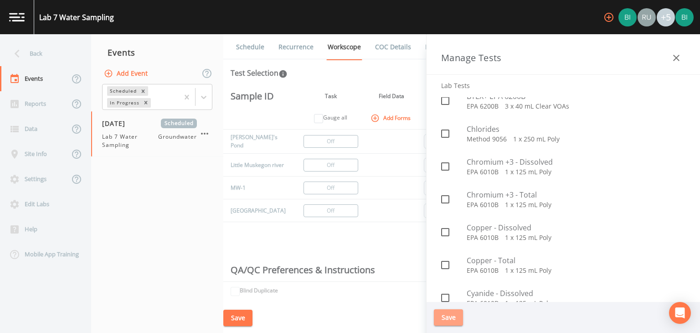
click at [455, 317] on button "Save" at bounding box center [448, 317] width 29 height 17
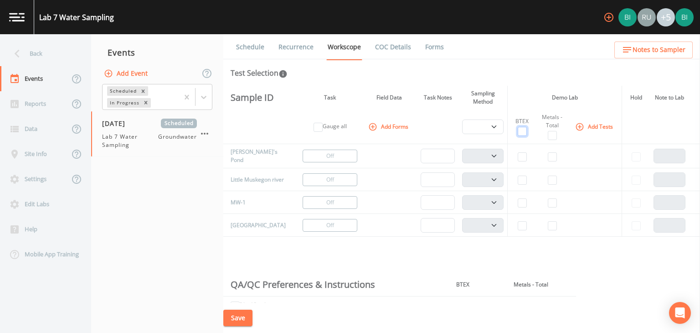
click at [518, 130] on input "checkbox" at bounding box center [522, 131] width 9 height 9
checkbox input "true"
select select "132d7689-3bb8-465b-98a9-744e7d509d8d"
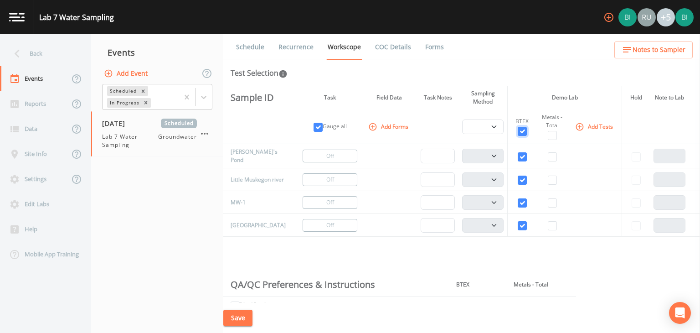
select select "132d7689-3bb8-465b-98a9-744e7d509d8d"
checkbox input "true"
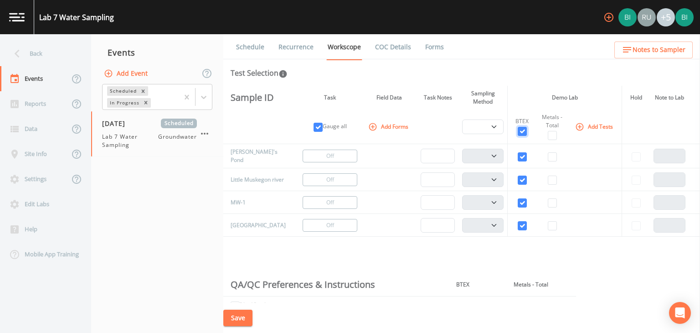
checkbox input "true"
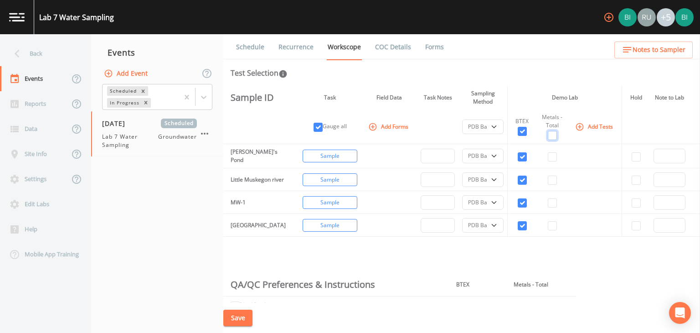
click at [548, 133] on input "checkbox" at bounding box center [552, 135] width 9 height 9
checkbox input "true"
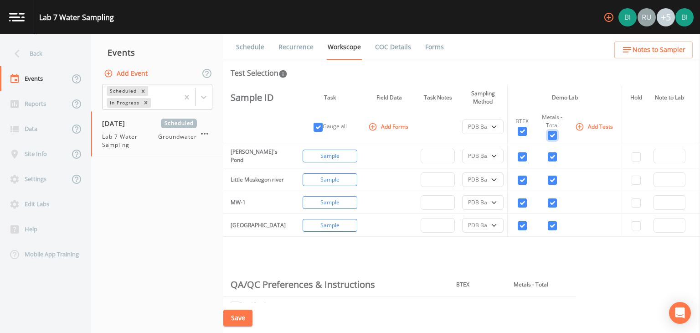
checkbox input "true"
click at [237, 318] on button "Save" at bounding box center [237, 318] width 29 height 17
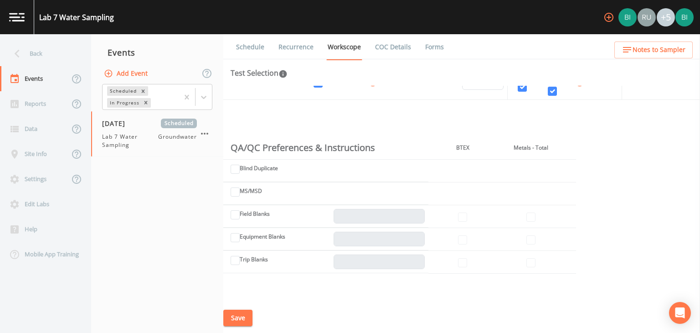
scroll to position [182, 0]
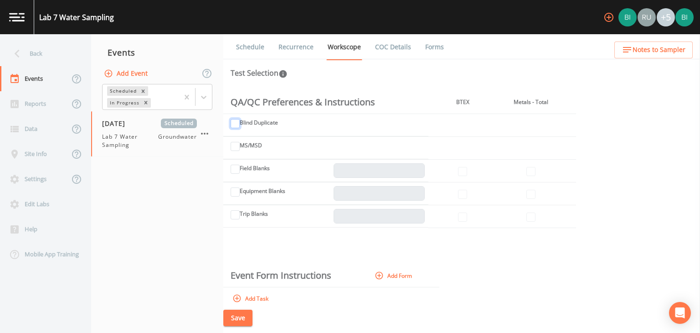
click at [238, 124] on input "Blind Duplicate" at bounding box center [235, 123] width 9 height 9
checkbox input "true"
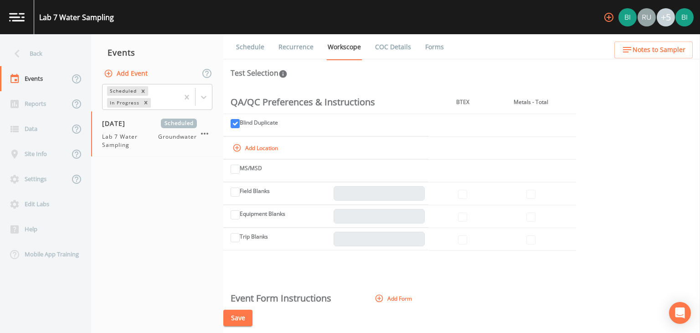
click at [254, 149] on button "Add Location" at bounding box center [256, 147] width 51 height 15
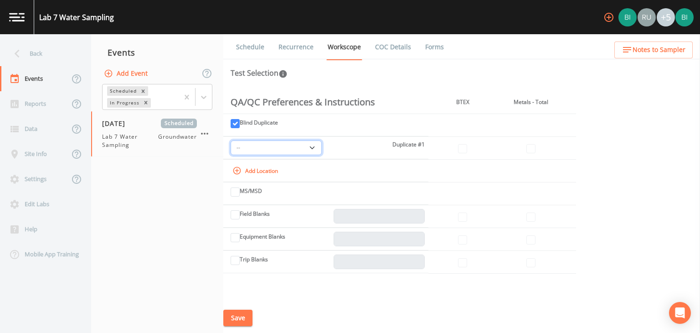
click at [314, 147] on select "-- Bill's Pond Little Muskegon river MW-1 [GEOGRAPHIC_DATA]" at bounding box center [276, 147] width 91 height 15
select select "c14d9324-becb-4ea0-98f1-e3e32f7d7f7a"
click at [446, 103] on th "BTEX" at bounding box center [463, 102] width 68 height 23
click at [465, 150] on input "checkbox" at bounding box center [462, 148] width 9 height 9
checkbox input "true"
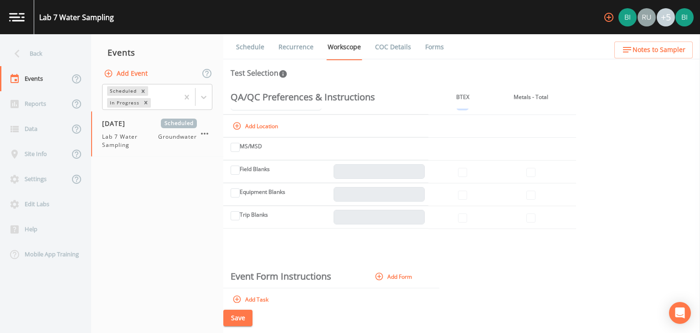
scroll to position [182, 0]
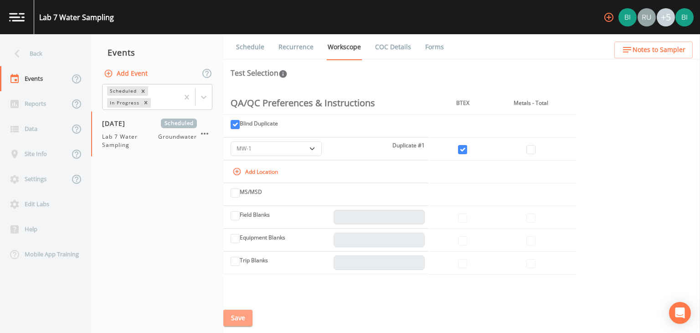
click at [233, 318] on button "Save" at bounding box center [237, 318] width 29 height 17
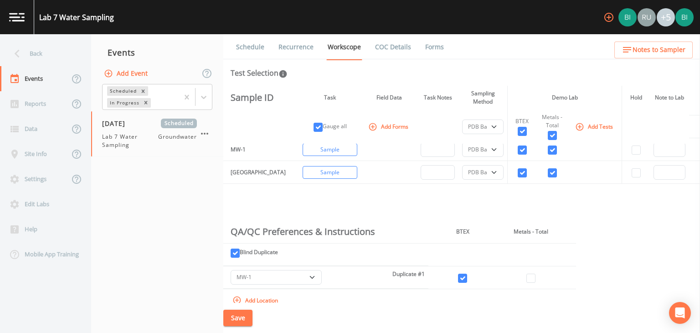
scroll to position [0, 0]
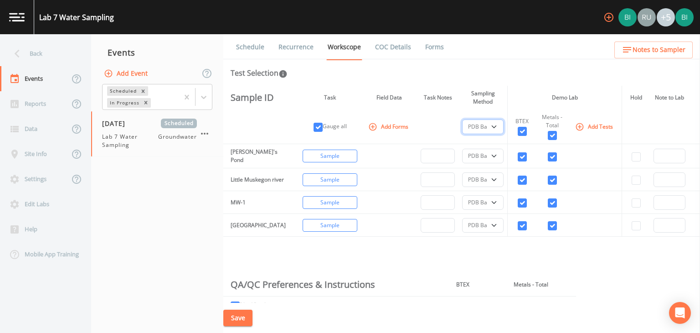
click at [489, 125] on select "PDB Bag Grab Low Flow 3 Vol. Purge" at bounding box center [483, 126] width 42 height 15
select select "4f082be6-97a7-4f70-a81f-c26a4e896ad7"
click at [462, 119] on select "PDB Bag Grab Low Flow 3 Vol. Purge" at bounding box center [483, 126] width 42 height 15
select select "4f082be6-97a7-4f70-a81f-c26a4e896ad7"
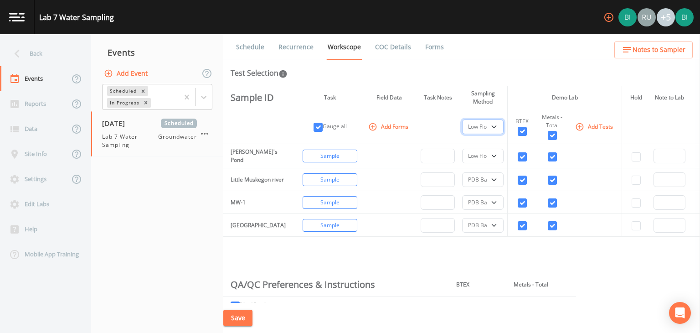
select select "4f082be6-97a7-4f70-a81f-c26a4e896ad7"
click at [487, 201] on select "PDB Bag Grab Low Flow 3 Vol. Purge" at bounding box center [483, 202] width 42 height 15
click at [489, 155] on select "PDB Bag Grab Low Flow 3 Vol. Purge" at bounding box center [483, 156] width 42 height 15
select select "d1353bd6-e69c-47f2-b562-038a0934dacb"
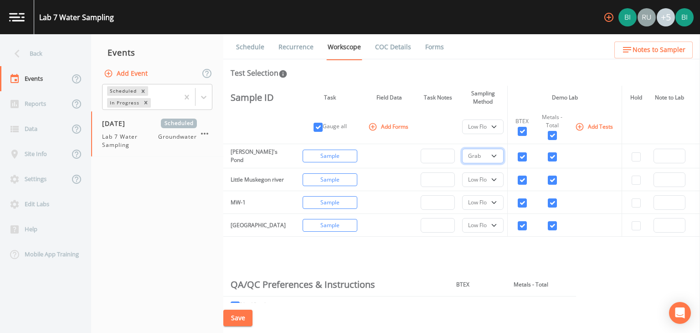
click at [462, 149] on select "PDB Bag Grab Low Flow 3 Vol. Purge" at bounding box center [483, 156] width 42 height 15
select select
click at [487, 175] on select "PDB Bag Grab Low Flow 3 Vol. Purge" at bounding box center [483, 179] width 42 height 15
select select "d1353bd6-e69c-47f2-b562-038a0934dacb"
click at [462, 172] on select "PDB Bag Grab Low Flow 3 Vol. Purge" at bounding box center [483, 179] width 42 height 15
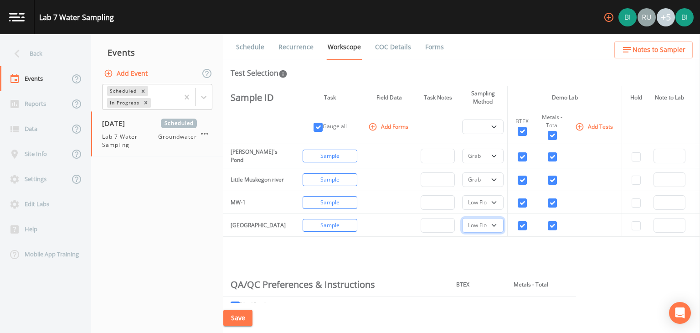
click at [489, 227] on select "PDB Bag Grab Low Flow 3 Vol. Purge" at bounding box center [483, 225] width 42 height 15
select select "d1353bd6-e69c-47f2-b562-038a0934dacb"
click at [462, 218] on select "PDB Bag Grab Low Flow 3 Vol. Purge" at bounding box center [483, 225] width 42 height 15
click at [238, 316] on button "Save" at bounding box center [237, 318] width 29 height 17
click at [378, 126] on button "Add Forms" at bounding box center [390, 126] width 46 height 15
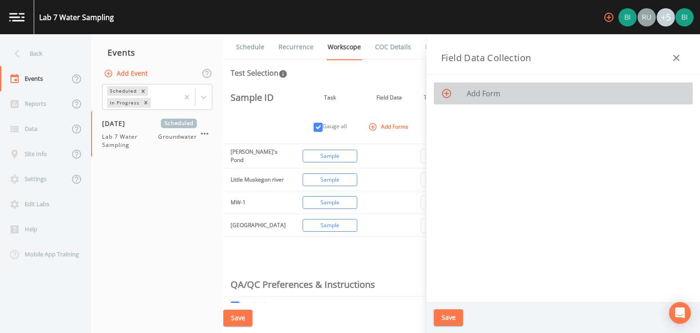
click at [446, 93] on icon at bounding box center [446, 93] width 9 height 9
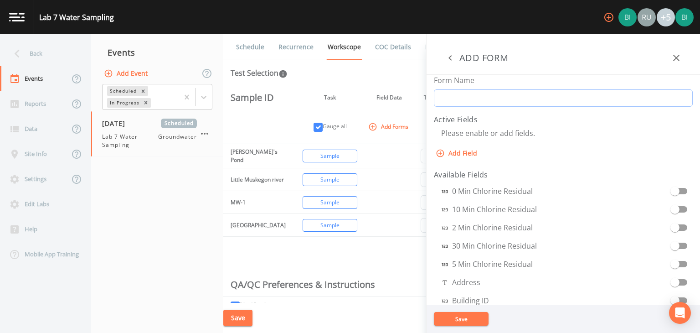
click at [463, 99] on input "Form Name" at bounding box center [563, 97] width 259 height 17
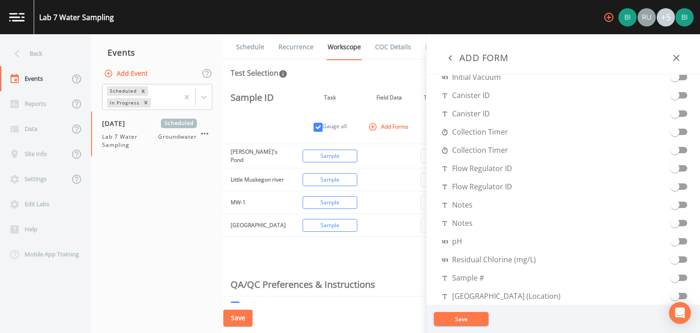
scroll to position [365, 0]
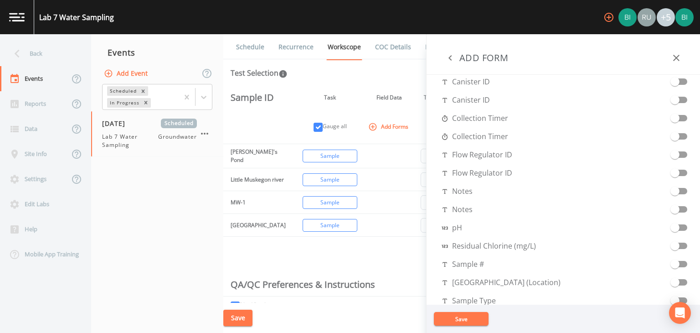
type input "YSI Field Form"
drag, startPoint x: 673, startPoint y: 228, endPoint x: 686, endPoint y: 228, distance: 12.8
click at [686, 228] on span at bounding box center [680, 227] width 26 height 17
click at [684, 226] on input "checkbox" at bounding box center [675, 223] width 52 height 9
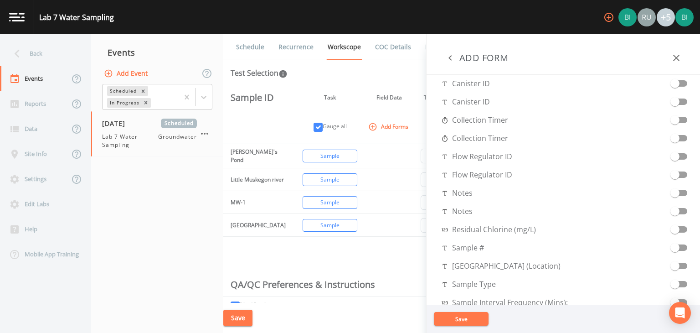
scroll to position [367, 0]
click at [679, 226] on input "checkbox" at bounding box center [675, 223] width 52 height 9
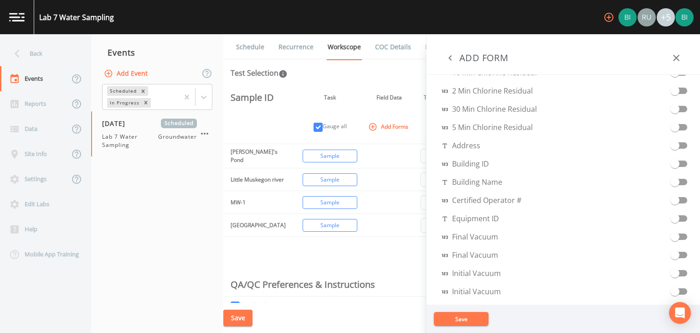
scroll to position [0, 0]
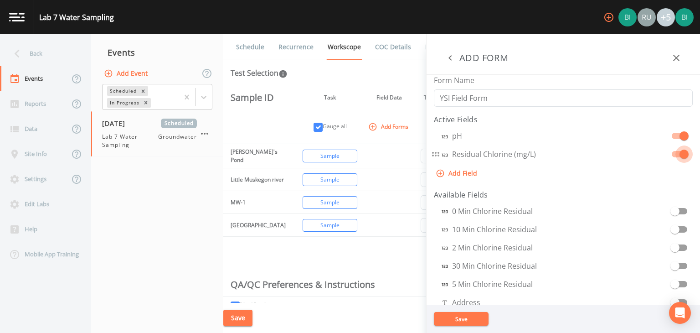
click at [671, 154] on input "checkbox" at bounding box center [685, 149] width 52 height 9
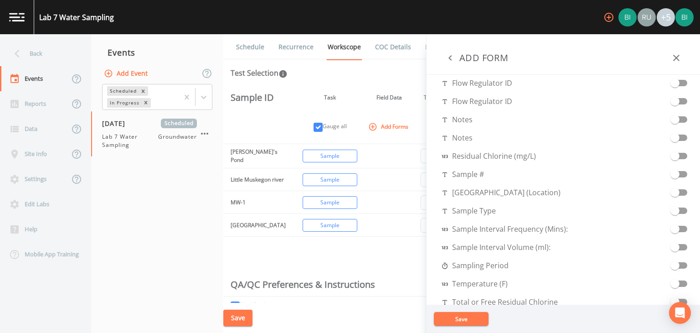
scroll to position [446, 0]
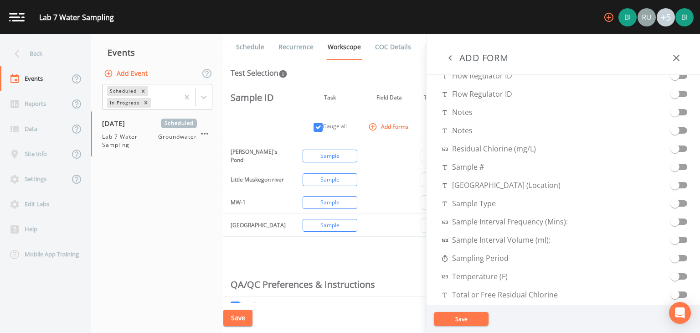
click at [683, 275] on input "checkbox" at bounding box center [675, 272] width 52 height 9
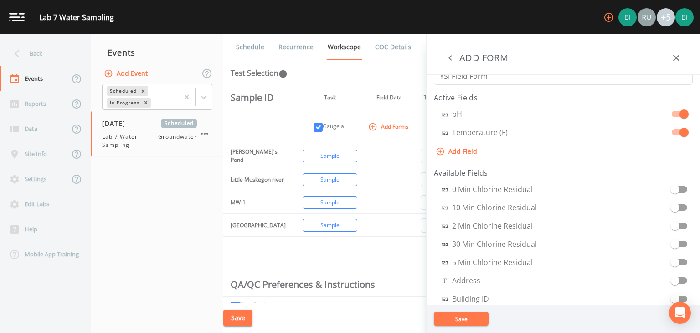
scroll to position [0, 0]
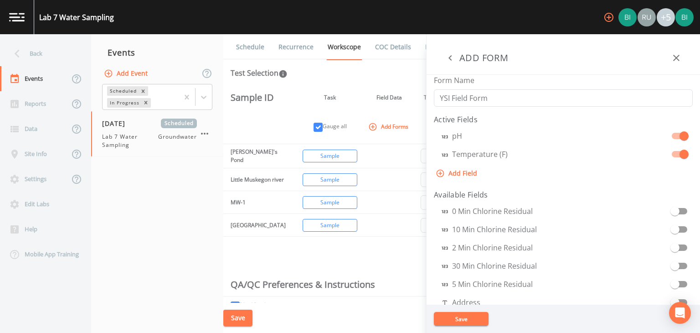
click at [462, 173] on button "Add Field" at bounding box center [457, 173] width 47 height 17
select select "STRING"
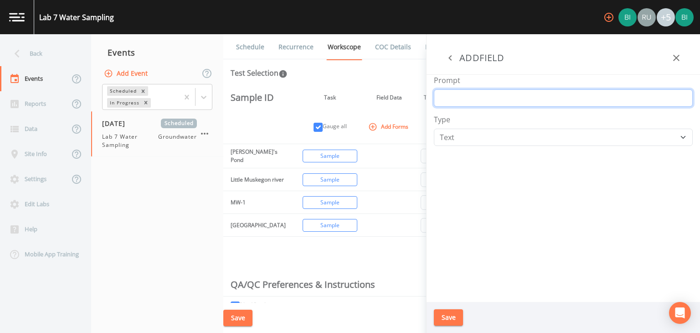
click at [455, 99] on input "Prompt" at bounding box center [563, 97] width 259 height 17
type input "DO"
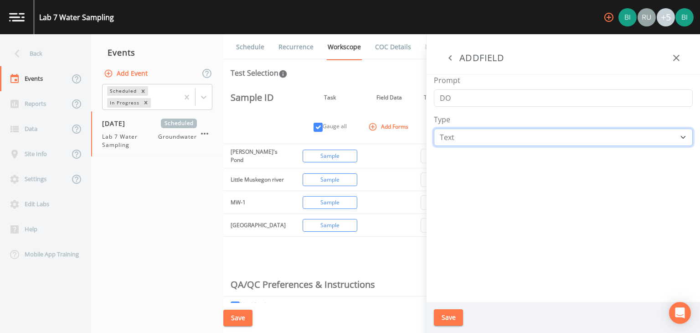
click at [683, 137] on select "Number Photo Select One Signature Text Timer" at bounding box center [563, 137] width 259 height 17
select select "NUMBER"
click at [434, 129] on select "Number Photo Select One Signature Text Timer" at bounding box center [563, 137] width 259 height 17
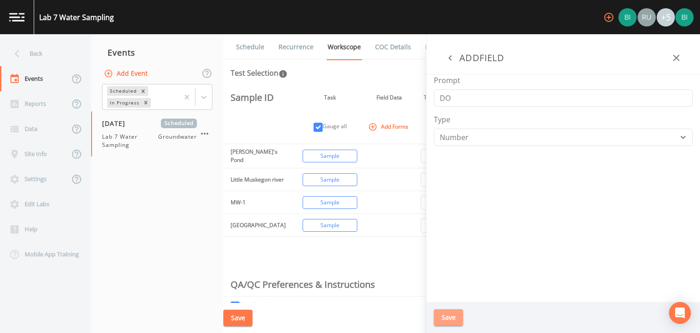
click at [454, 316] on button "Save" at bounding box center [448, 317] width 29 height 17
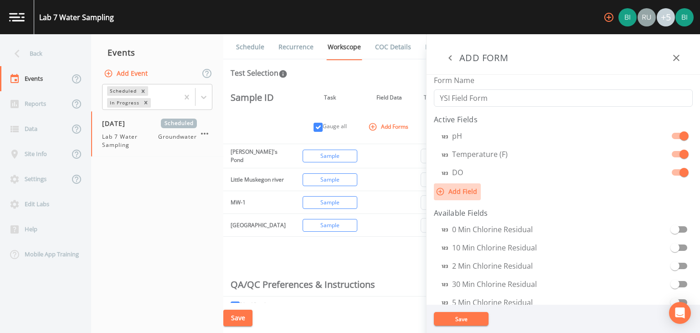
click at [462, 192] on button "Add Field" at bounding box center [457, 191] width 47 height 17
select select "STRING"
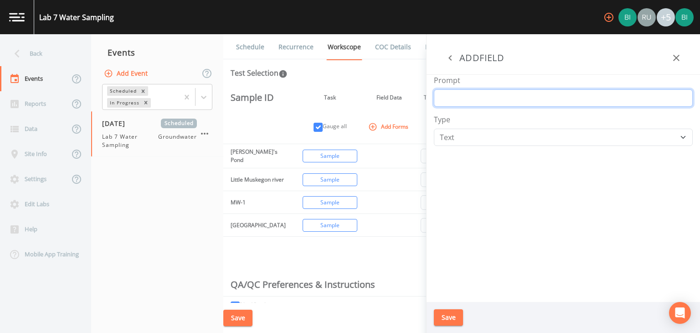
click at [454, 99] on input "Prompt" at bounding box center [563, 97] width 259 height 17
type input "Conductivity"
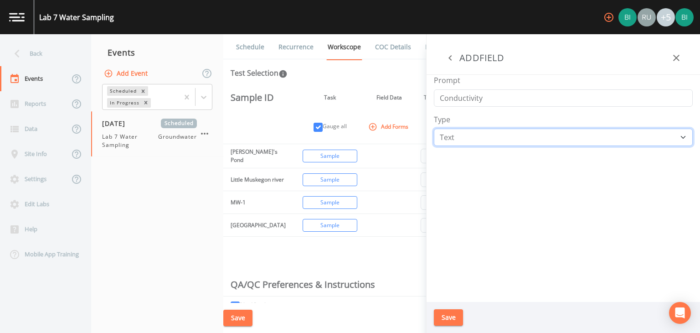
click at [684, 136] on select "Number Photo Select One Signature Text Timer" at bounding box center [563, 137] width 259 height 17
select select "NUMBER"
click at [434, 129] on select "Number Photo Select One Signature Text Timer" at bounding box center [563, 137] width 259 height 17
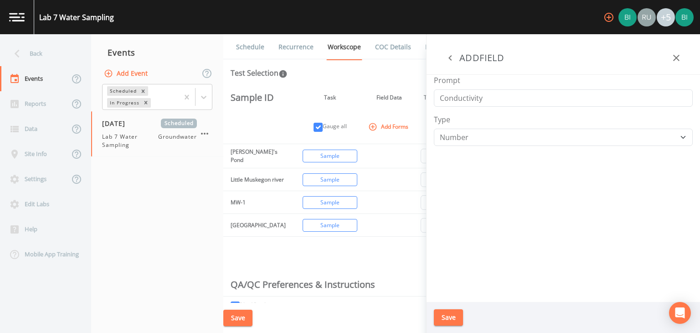
click at [448, 318] on button "Save" at bounding box center [448, 317] width 29 height 17
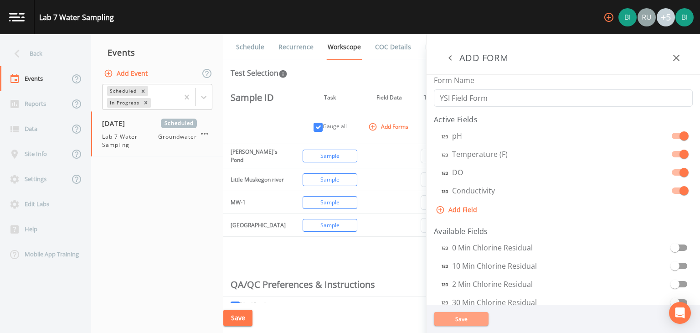
click at [468, 317] on button "Save" at bounding box center [461, 319] width 55 height 14
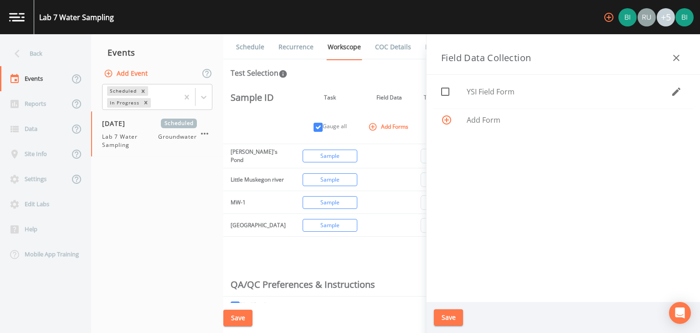
click at [233, 315] on button "Save" at bounding box center [237, 318] width 29 height 17
click at [445, 92] on icon at bounding box center [445, 91] width 11 height 11
checkbox input "true"
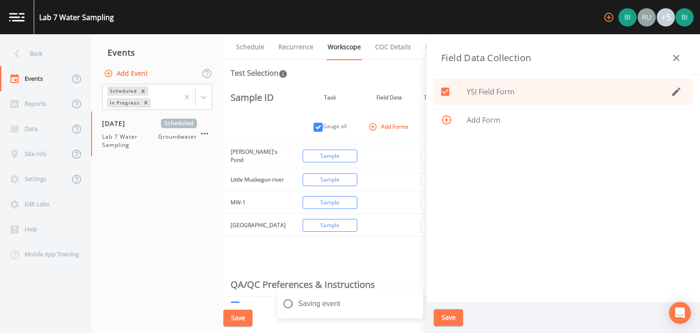
click at [454, 318] on button "Save" at bounding box center [448, 317] width 29 height 17
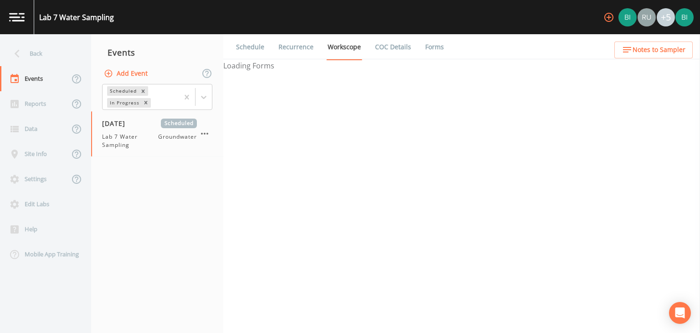
select select "d1353bd6-e69c-47f2-b562-038a0934dacb"
select select "4f082be6-97a7-4f70-a81f-c26a4e896ad7"
select select "d1353bd6-e69c-47f2-b562-038a0934dacb"
select select "c14d9324-becb-4ea0-98f1-e3e32f7d7f7a"
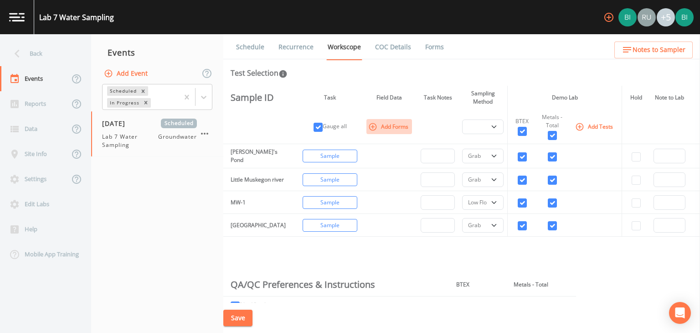
click at [382, 127] on button "Add Forms" at bounding box center [390, 126] width 46 height 15
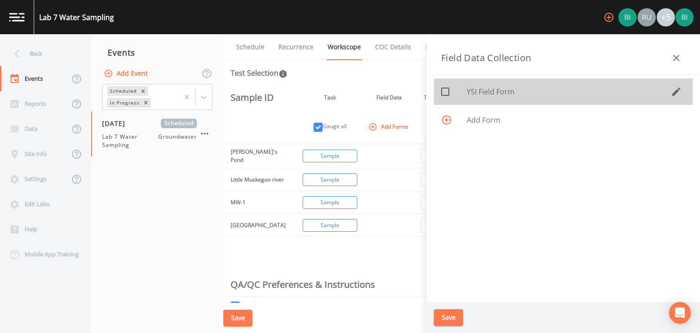
click at [445, 91] on icon at bounding box center [445, 91] width 11 height 11
checkbox input "true"
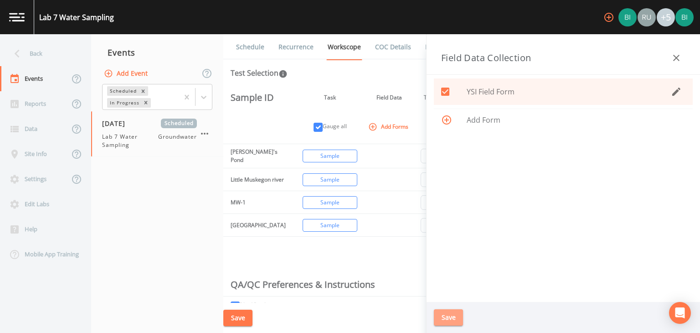
click at [450, 318] on button "Save" at bounding box center [448, 317] width 29 height 17
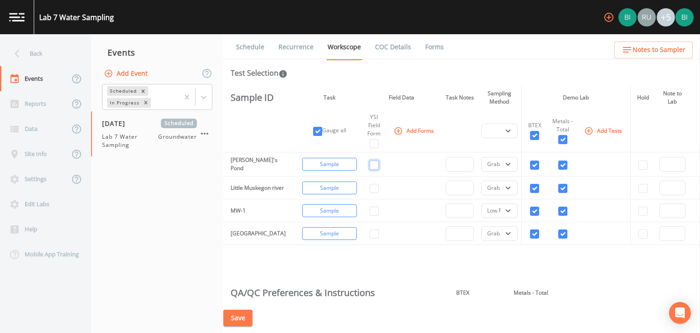
click at [370, 163] on input "checkbox" at bounding box center [374, 165] width 9 height 9
checkbox input "true"
click at [370, 187] on input "checkbox" at bounding box center [374, 188] width 9 height 9
checkbox input "true"
click at [370, 210] on input "checkbox" at bounding box center [374, 211] width 9 height 9
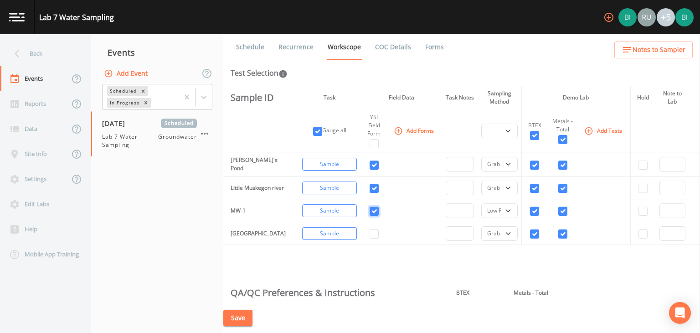
checkbox input "true"
click at [370, 238] on input "checkbox" at bounding box center [374, 233] width 9 height 9
checkbox input "true"
click at [370, 212] on input "checkbox" at bounding box center [374, 211] width 9 height 9
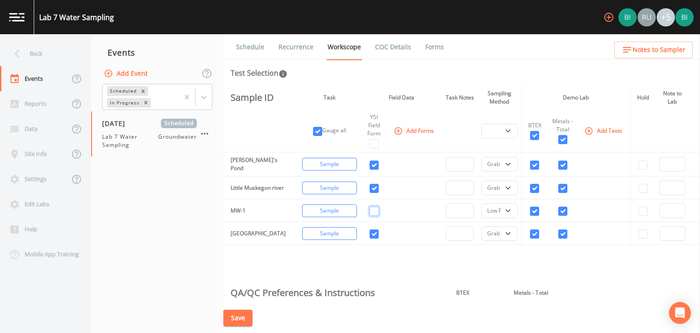
checkbox input "false"
click at [238, 318] on button "Save" at bounding box center [237, 318] width 29 height 17
click at [608, 16] on icon "button" at bounding box center [609, 17] width 11 height 11
